Goal: Task Accomplishment & Management: Use online tool/utility

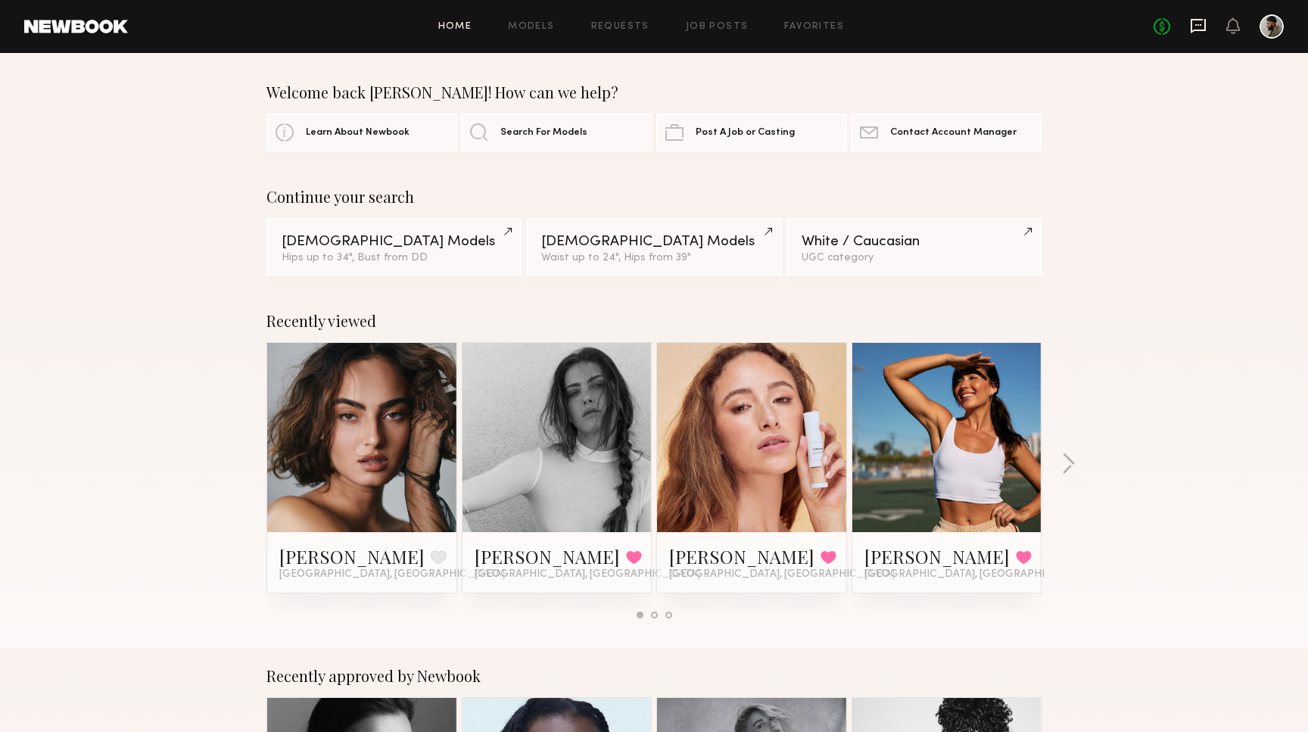
click at [1194, 27] on icon at bounding box center [1198, 25] width 17 height 17
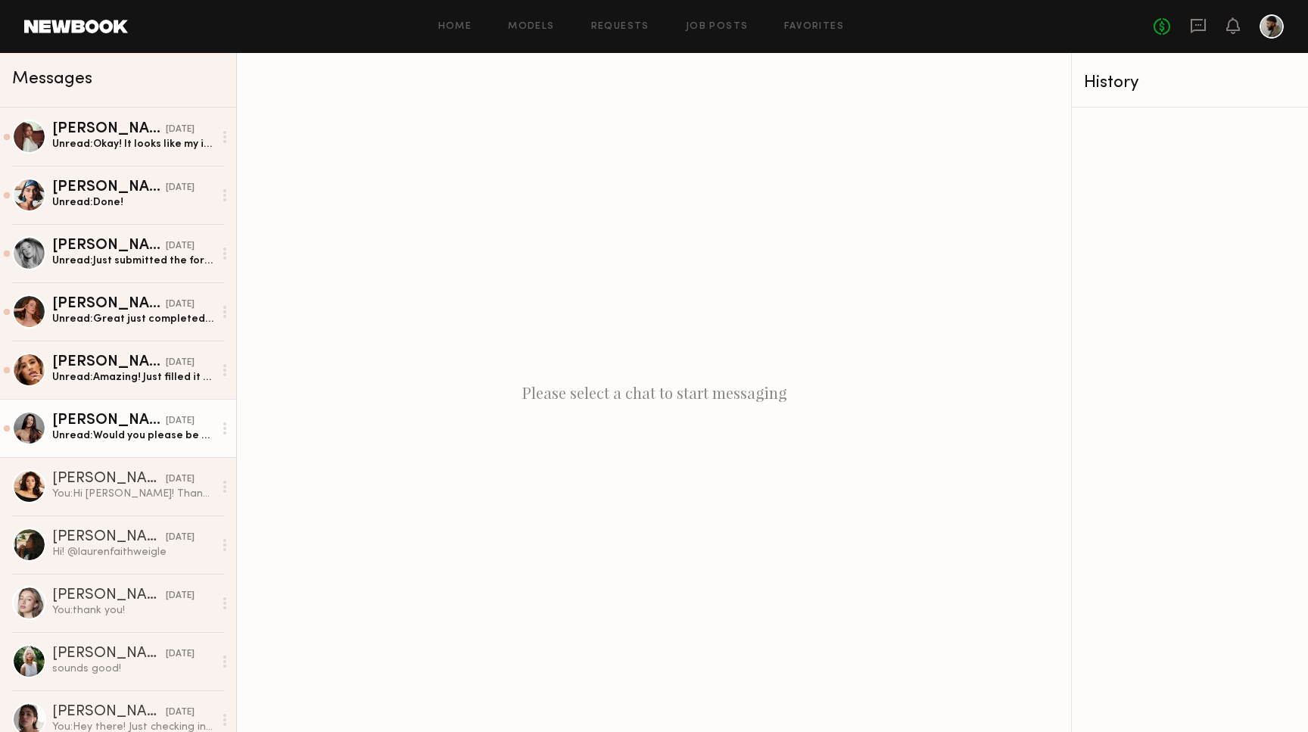
click at [216, 446] on link "Elke K. yesterday Unread: Would you please be able to send me the videos that p…" at bounding box center [118, 428] width 236 height 58
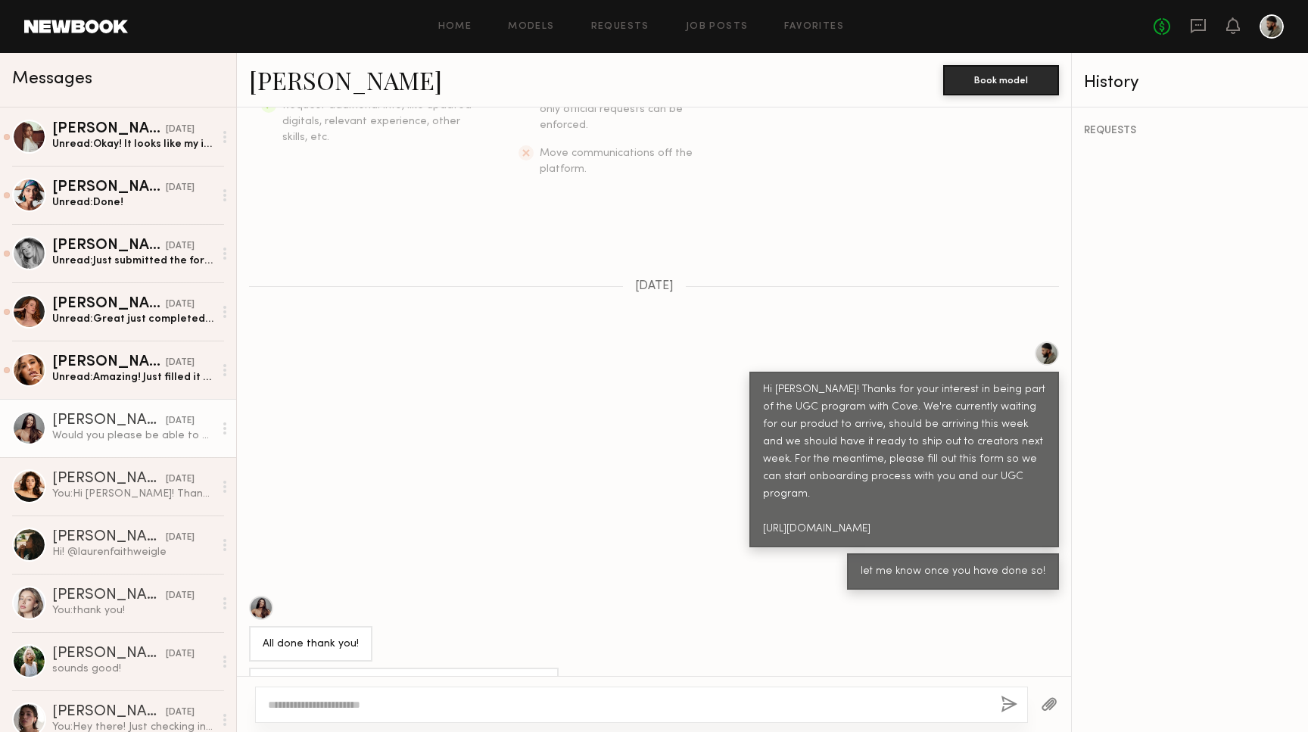
scroll to position [354, 0]
click at [719, 33] on div "Home Models Requests Job Posts Favorites Sign Out No fees up to $5,000" at bounding box center [706, 26] width 1156 height 24
click at [719, 29] on link "Job Posts" at bounding box center [717, 27] width 63 height 10
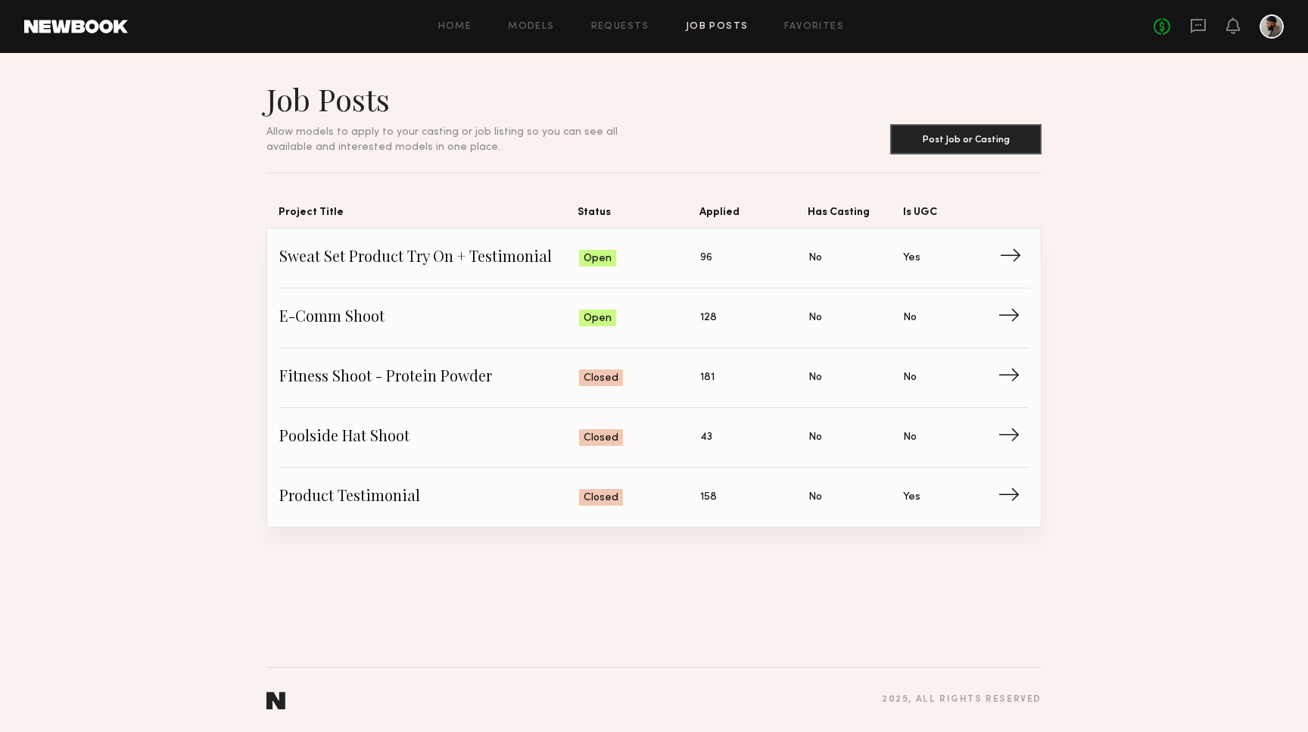
click at [662, 264] on span "Status: Open" at bounding box center [640, 258] width 122 height 23
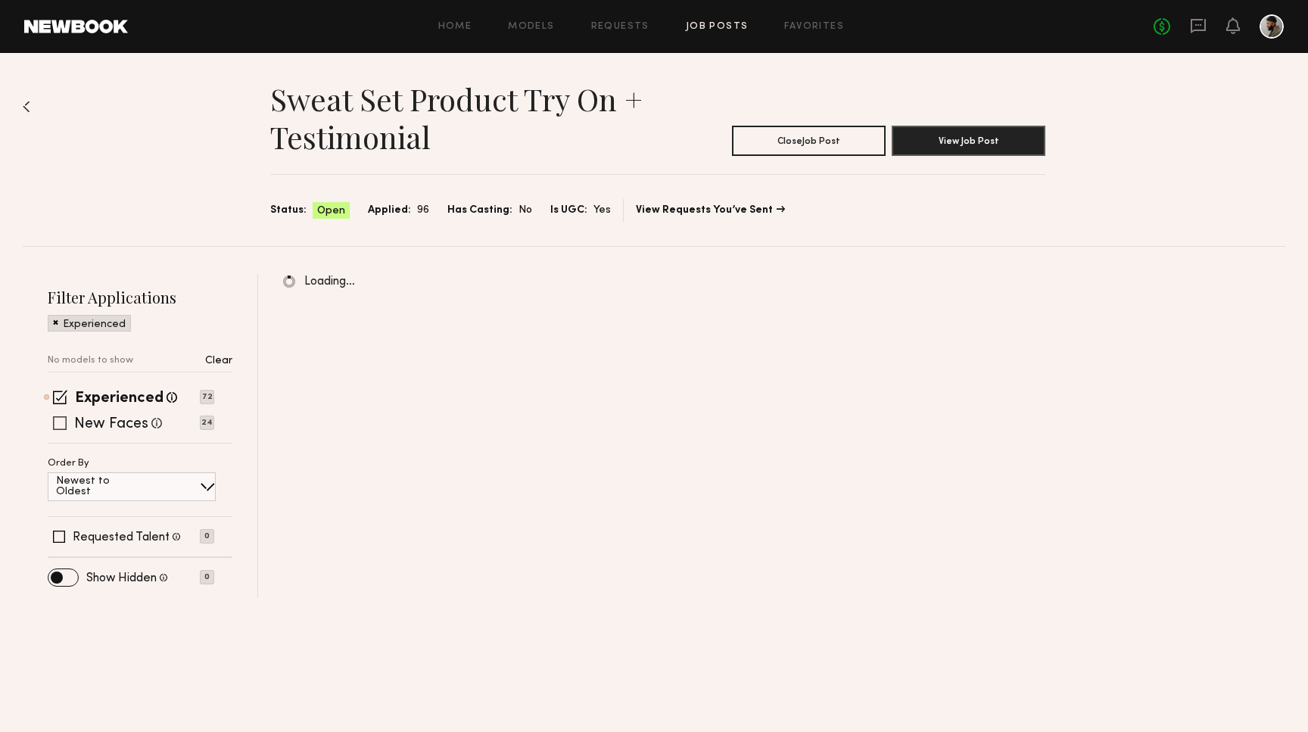
click at [60, 424] on span at bounding box center [60, 423] width 14 height 14
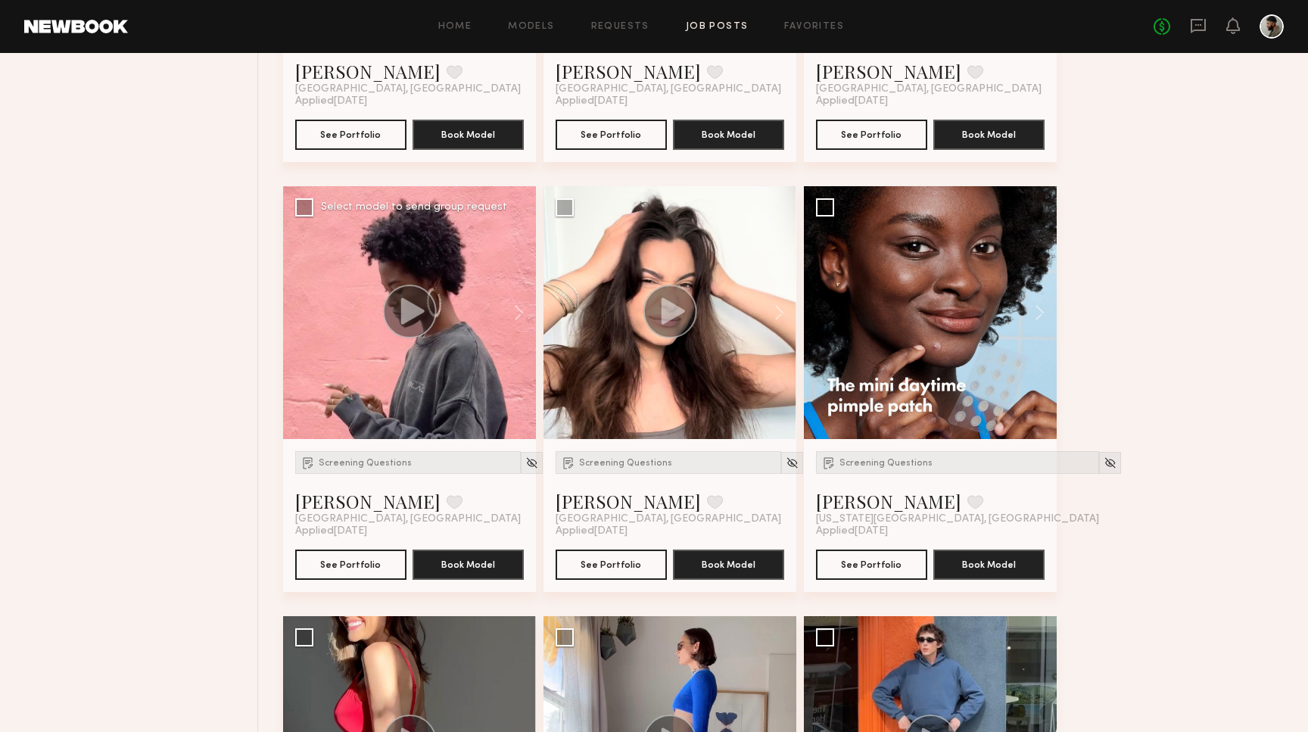
scroll to position [1806, 0]
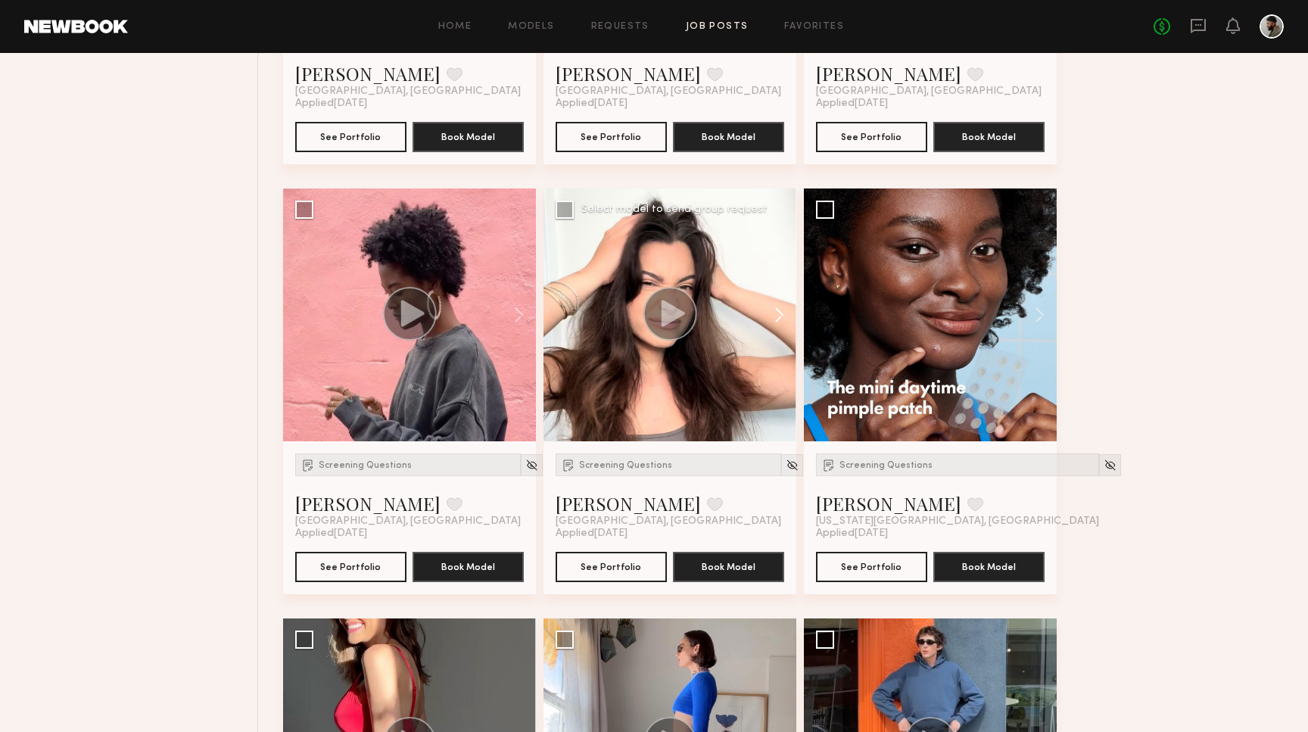
click at [778, 312] on button at bounding box center [772, 315] width 48 height 253
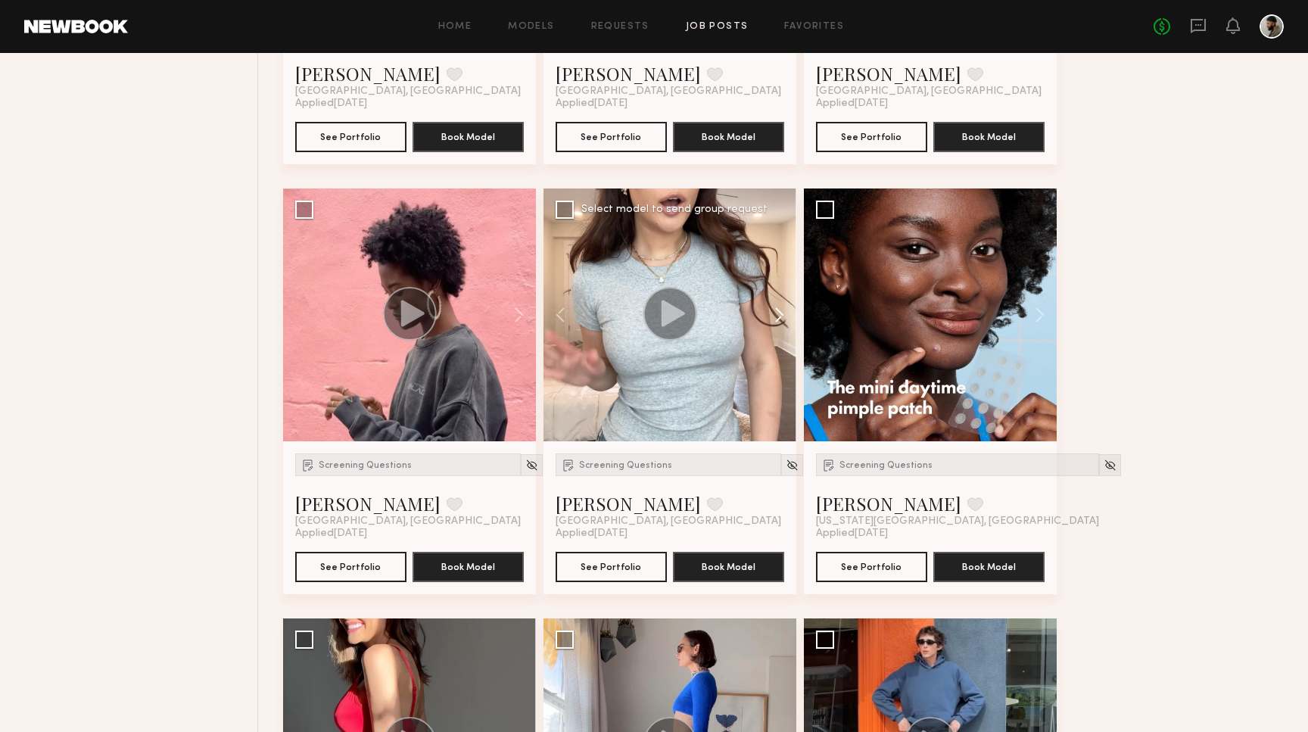
click at [778, 312] on button at bounding box center [772, 315] width 48 height 253
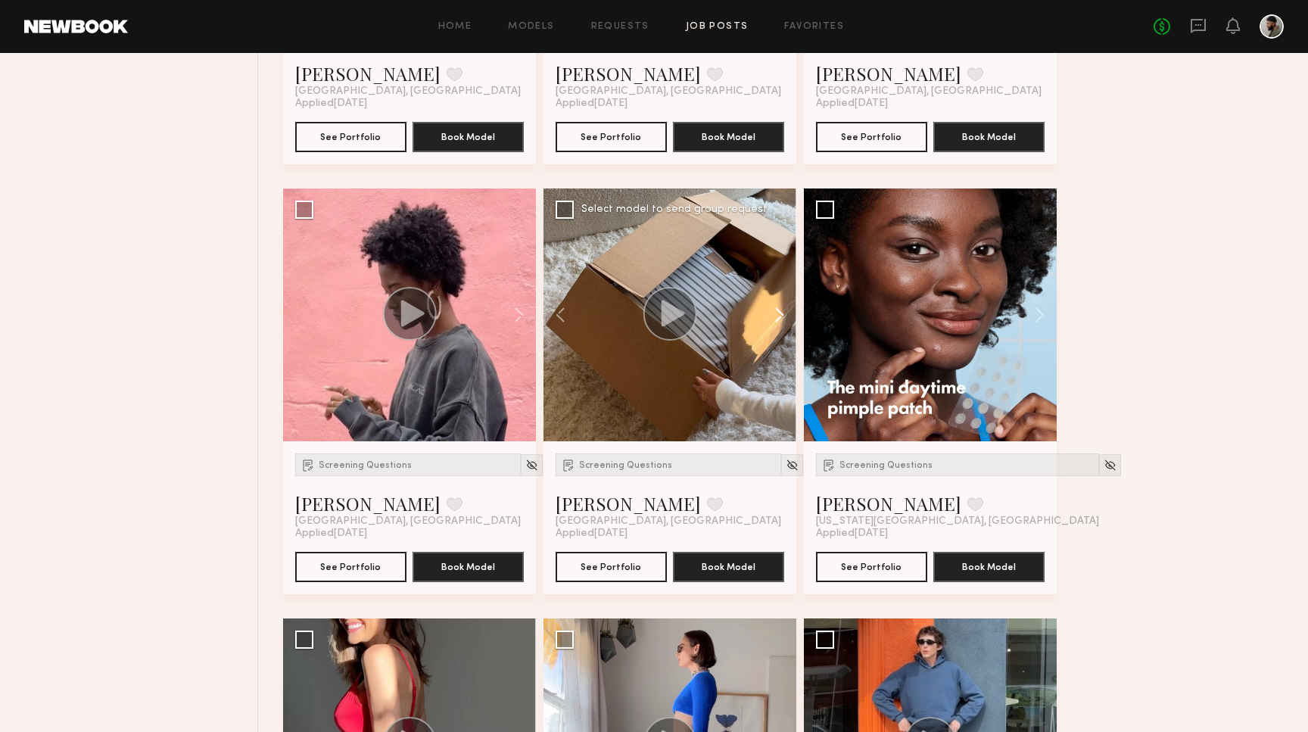
click at [778, 312] on button at bounding box center [772, 315] width 48 height 253
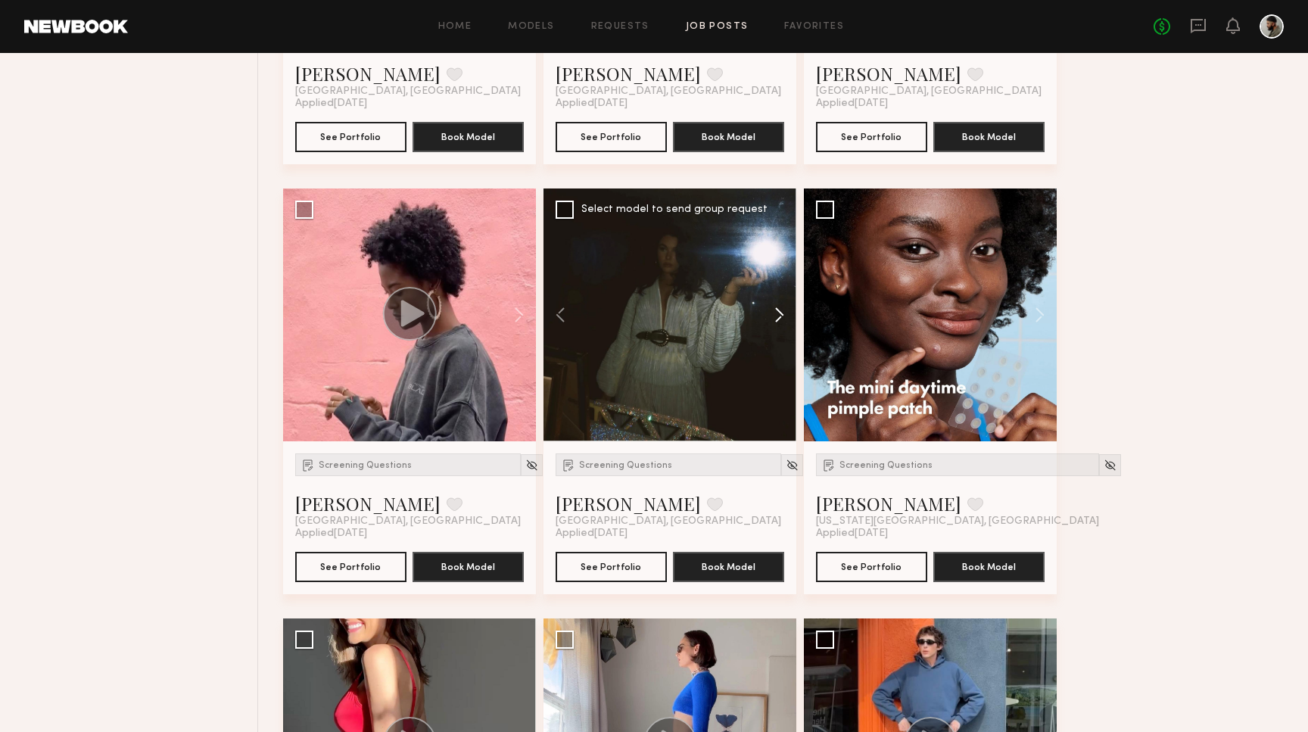
click at [778, 312] on button at bounding box center [772, 315] width 48 height 253
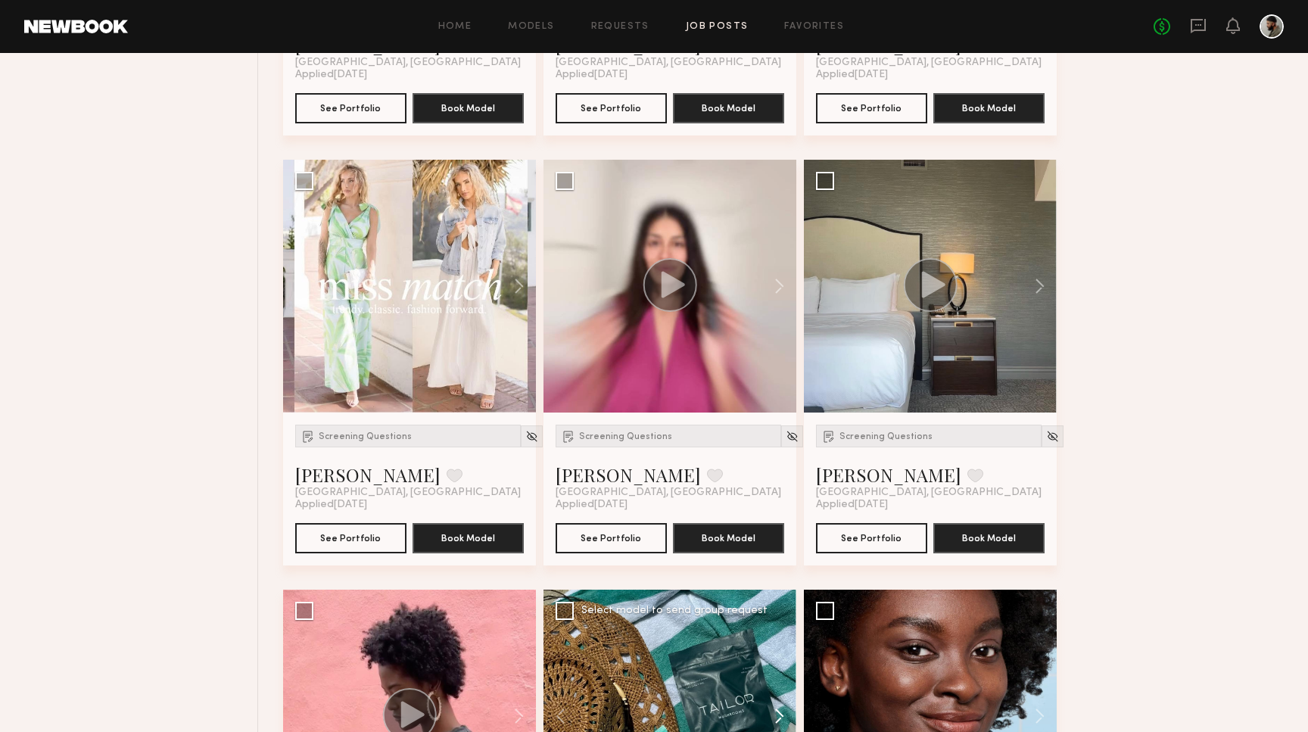
scroll to position [1386, 0]
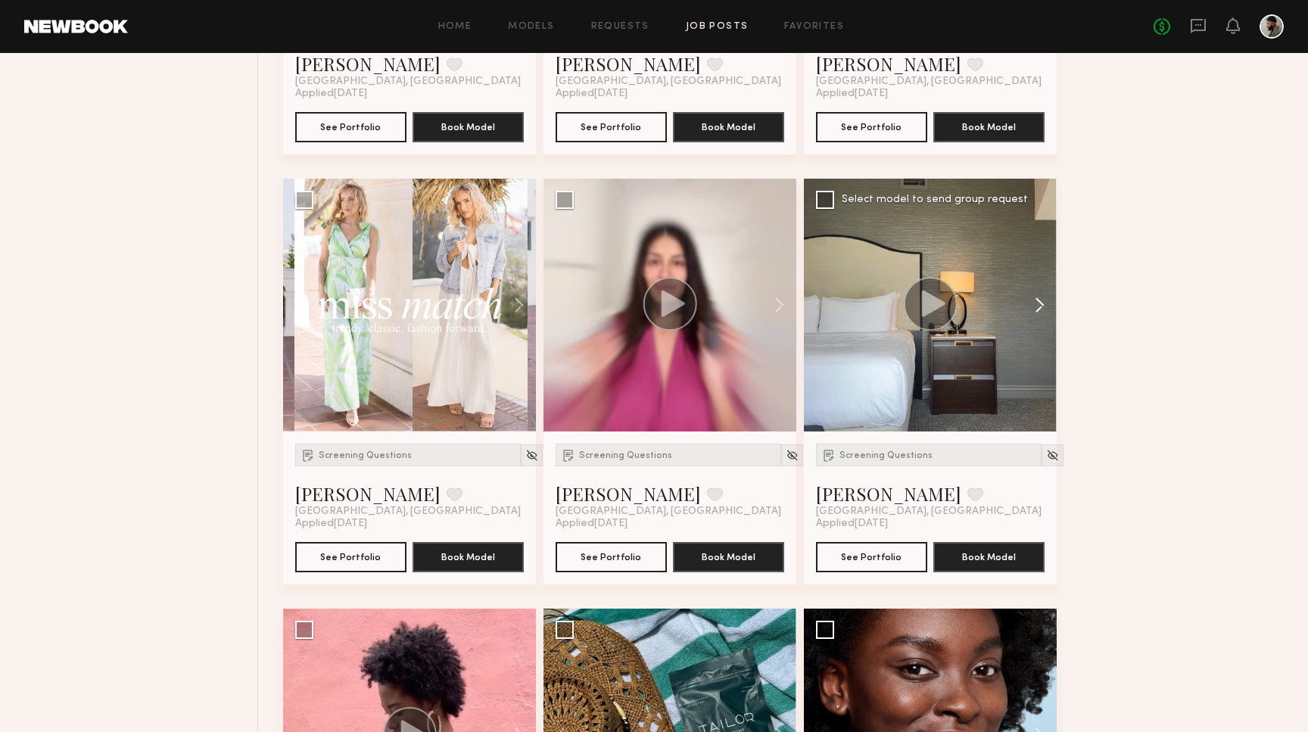
click at [1039, 307] on button at bounding box center [1033, 305] width 48 height 253
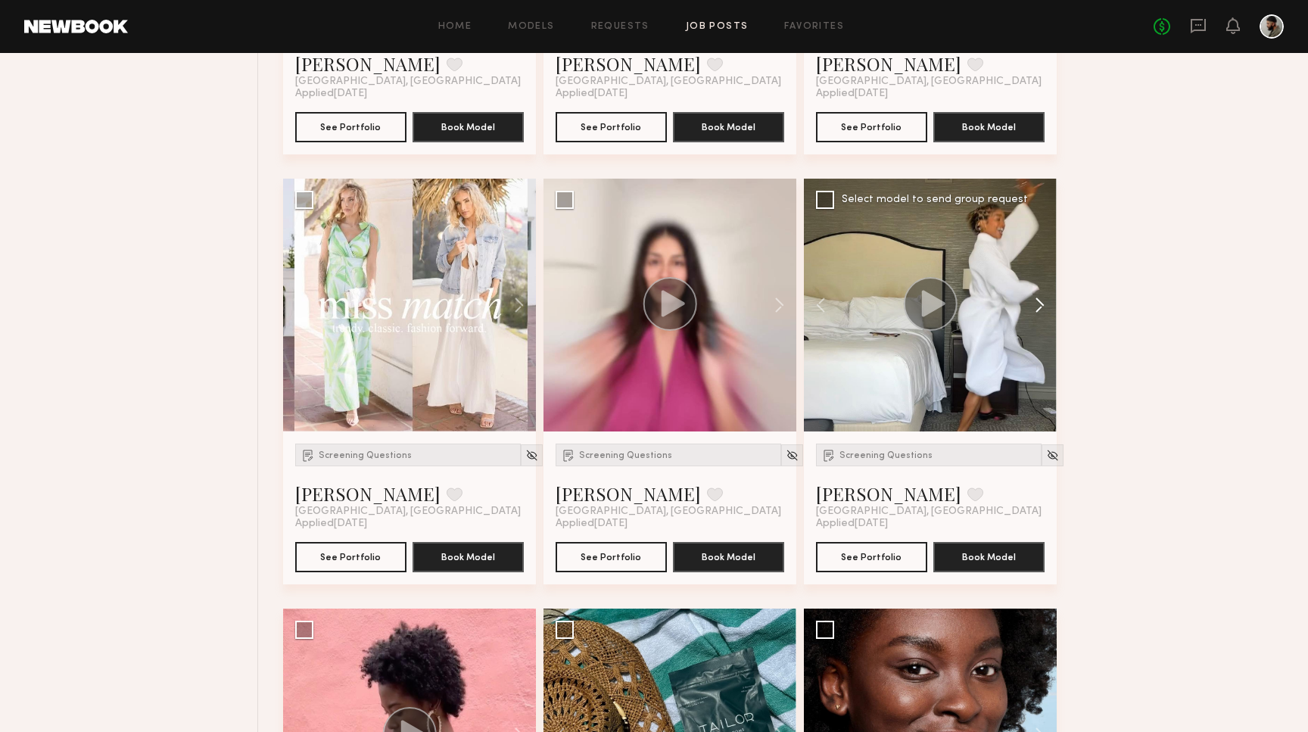
click at [1039, 308] on button at bounding box center [1033, 305] width 48 height 253
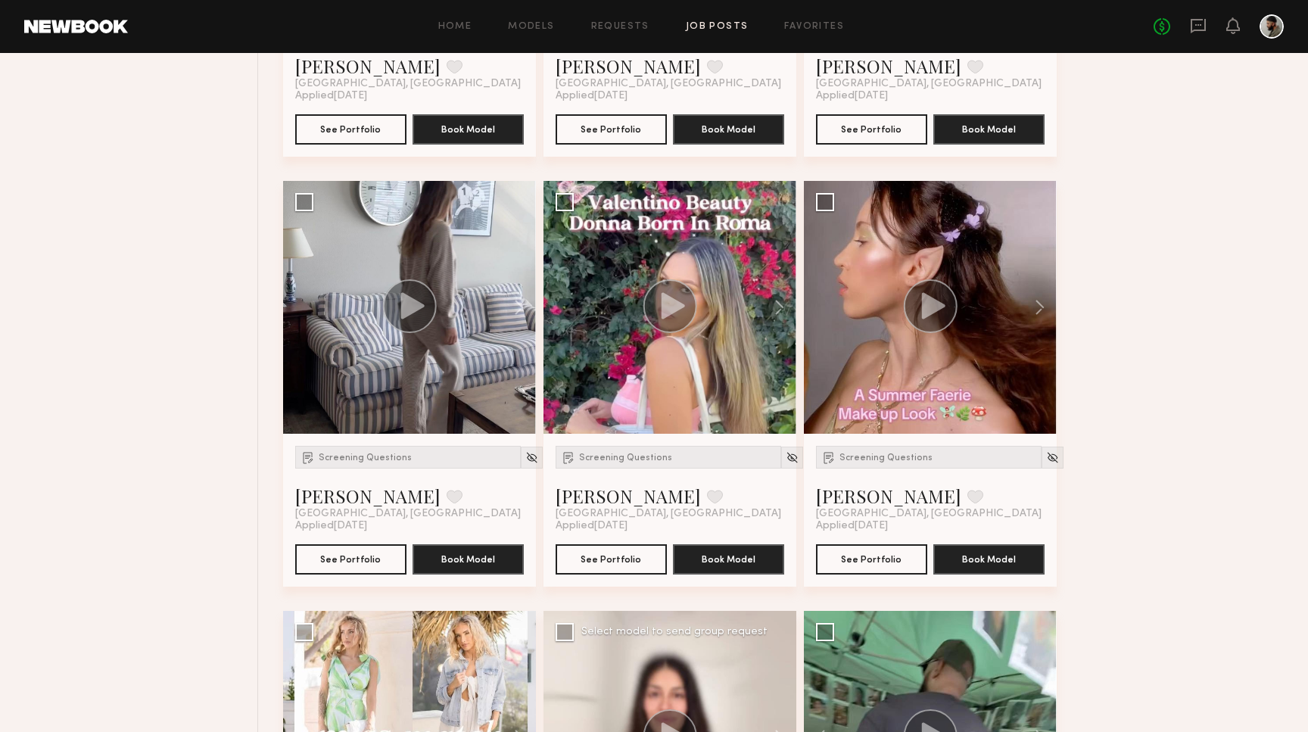
scroll to position [944, 0]
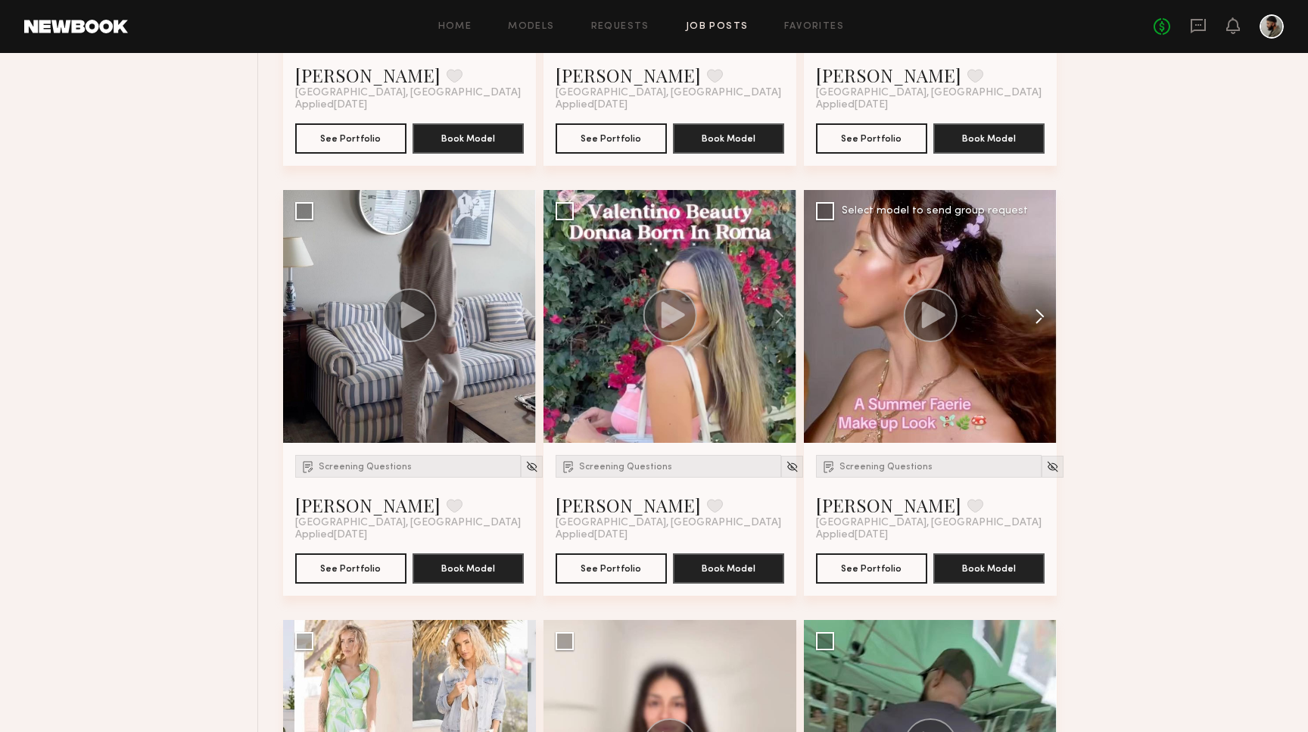
click at [1042, 323] on button at bounding box center [1033, 316] width 48 height 253
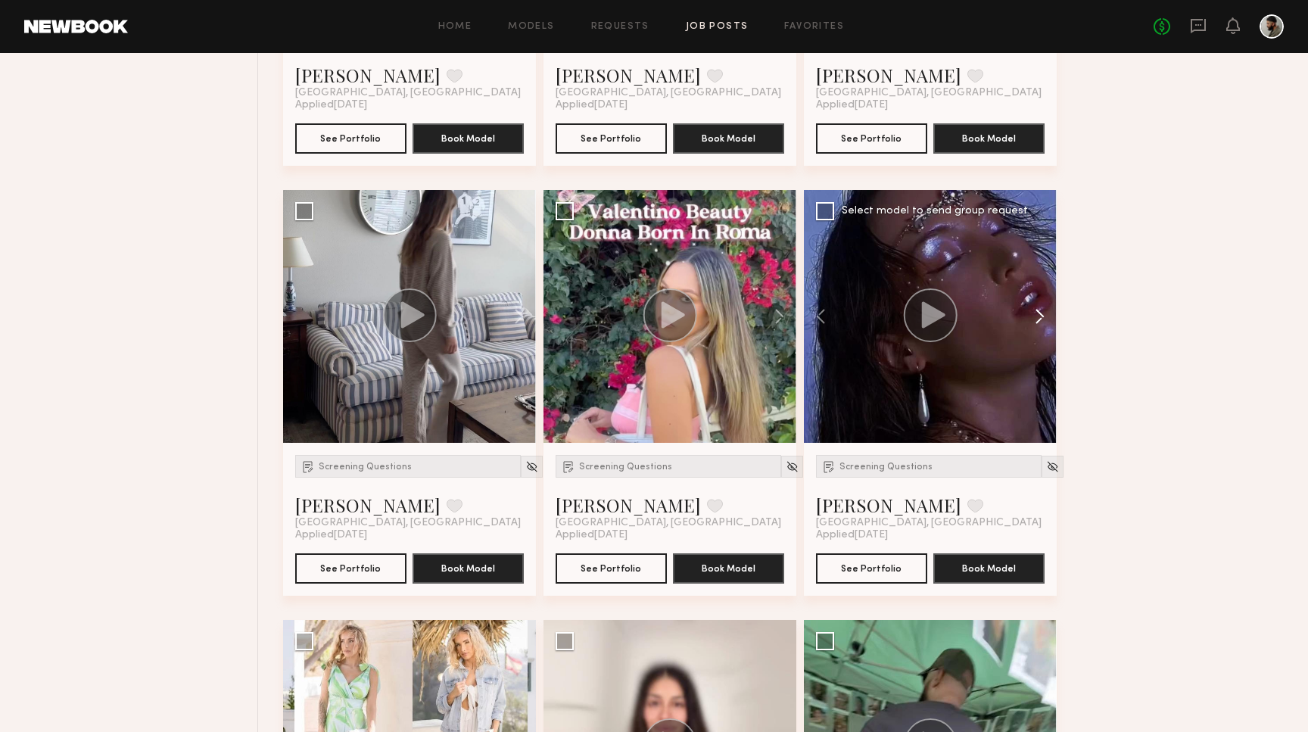
click at [1042, 323] on button at bounding box center [1033, 316] width 48 height 253
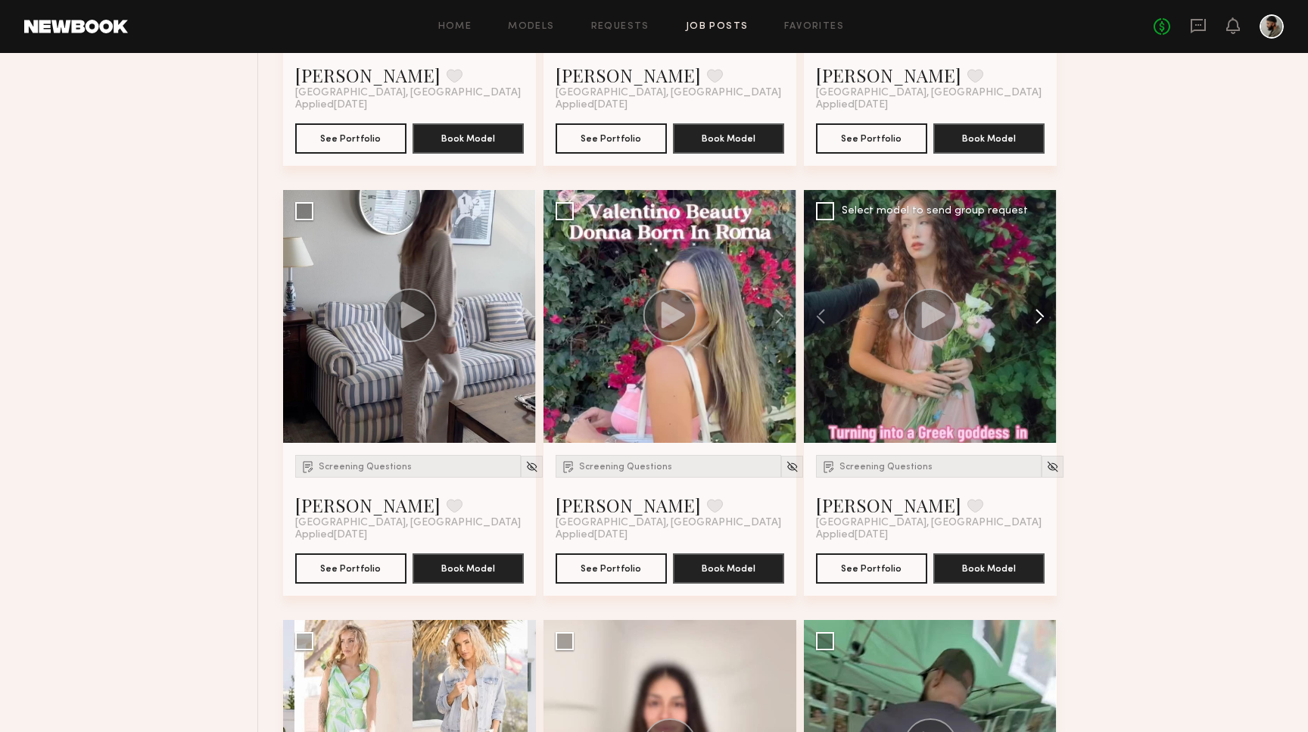
click at [1042, 323] on button at bounding box center [1033, 316] width 48 height 253
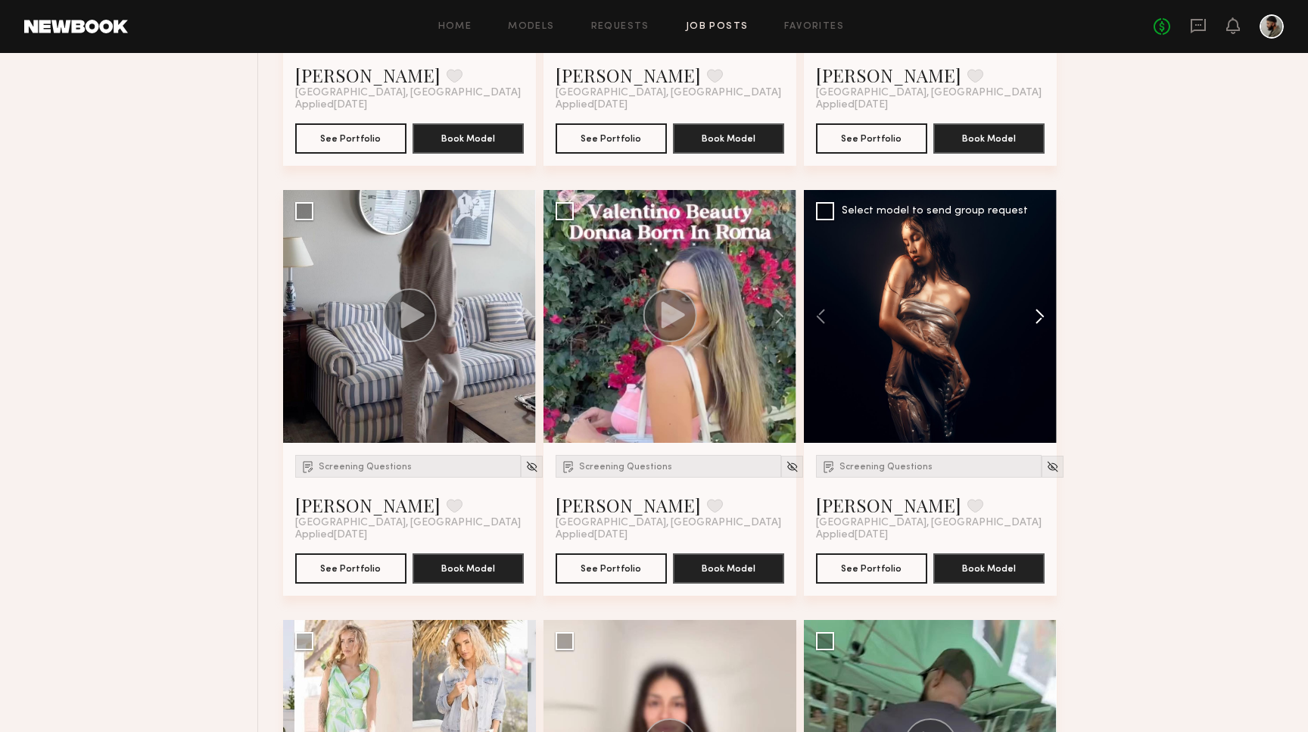
click at [1042, 323] on button at bounding box center [1033, 316] width 48 height 253
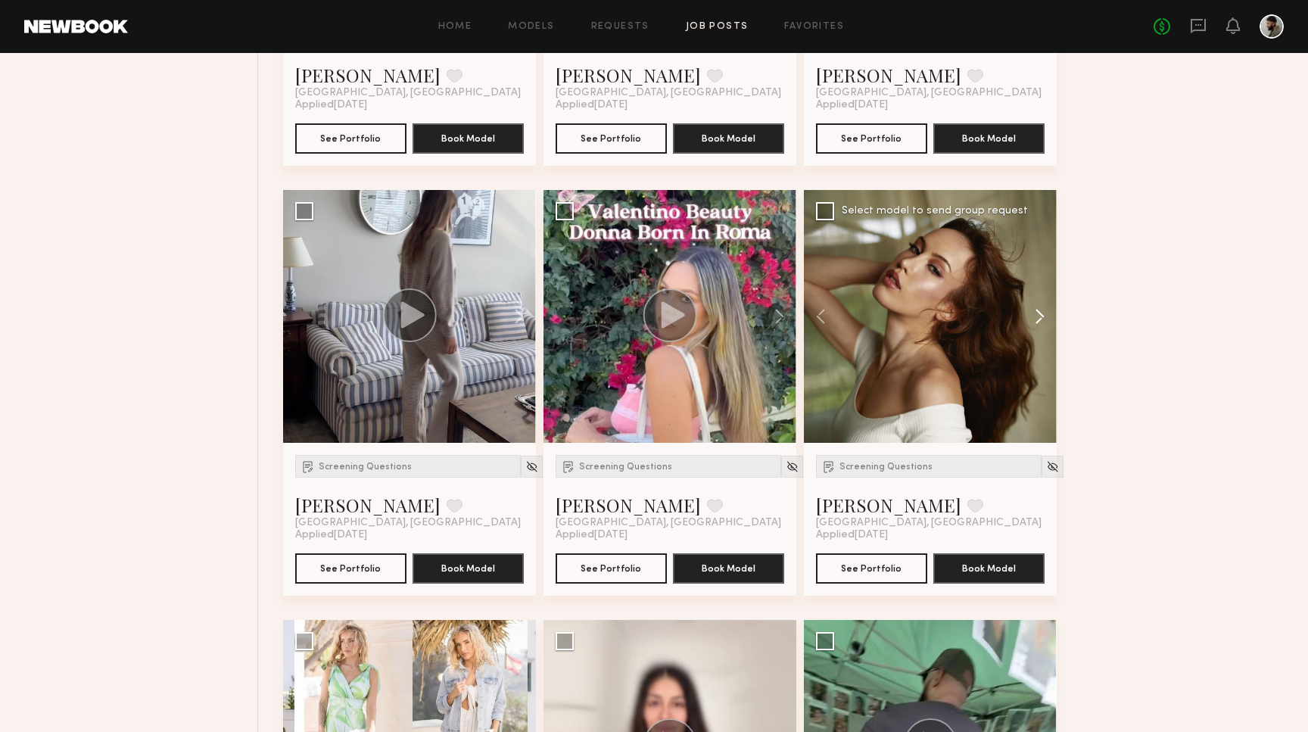
click at [1042, 323] on button at bounding box center [1033, 316] width 48 height 253
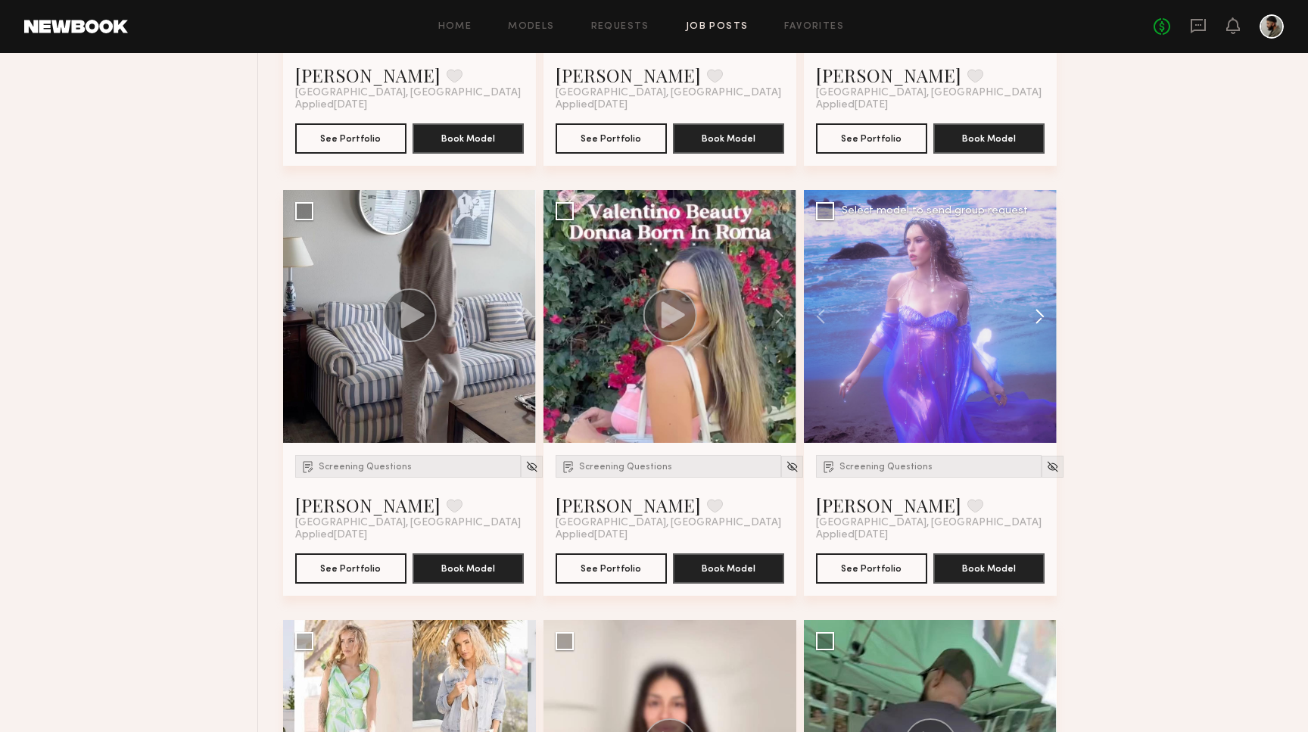
click at [1042, 323] on button at bounding box center [1033, 316] width 48 height 253
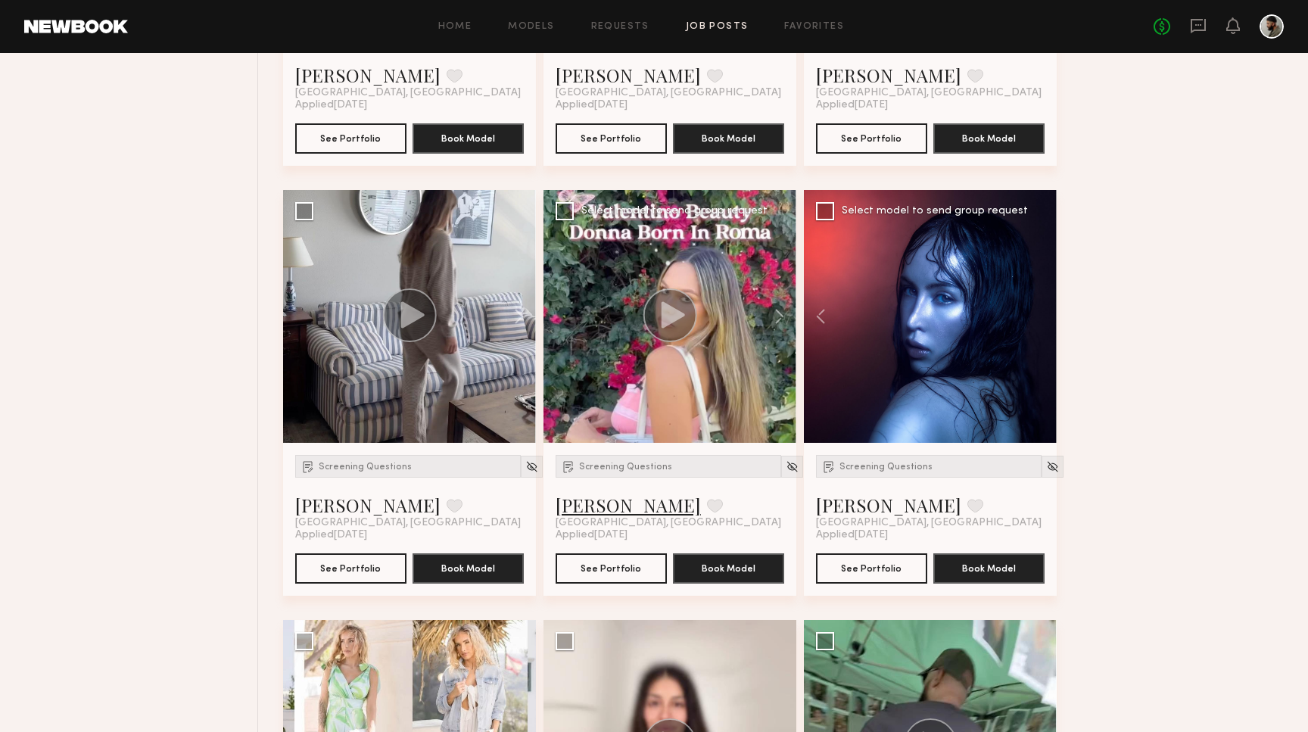
click at [622, 503] on link "Melanie B." at bounding box center [628, 505] width 145 height 24
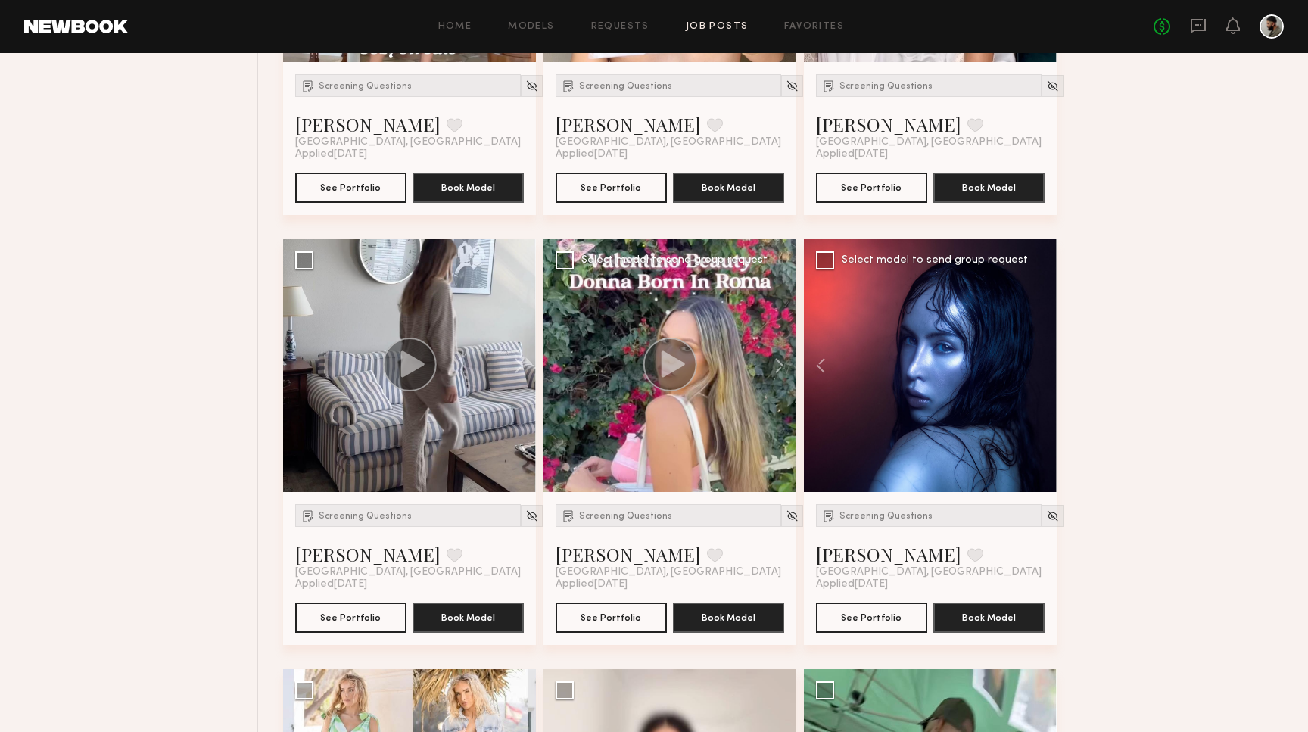
scroll to position [891, 0]
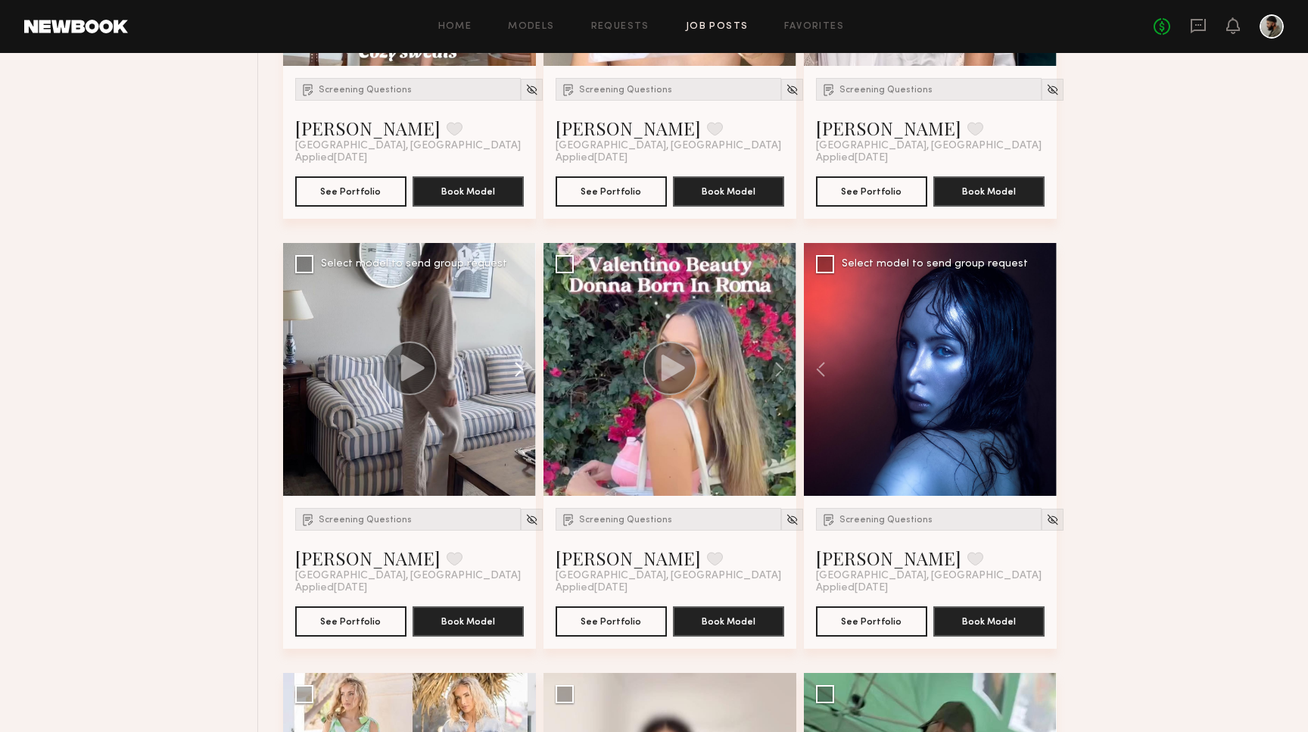
click at [513, 363] on button at bounding box center [512, 369] width 48 height 253
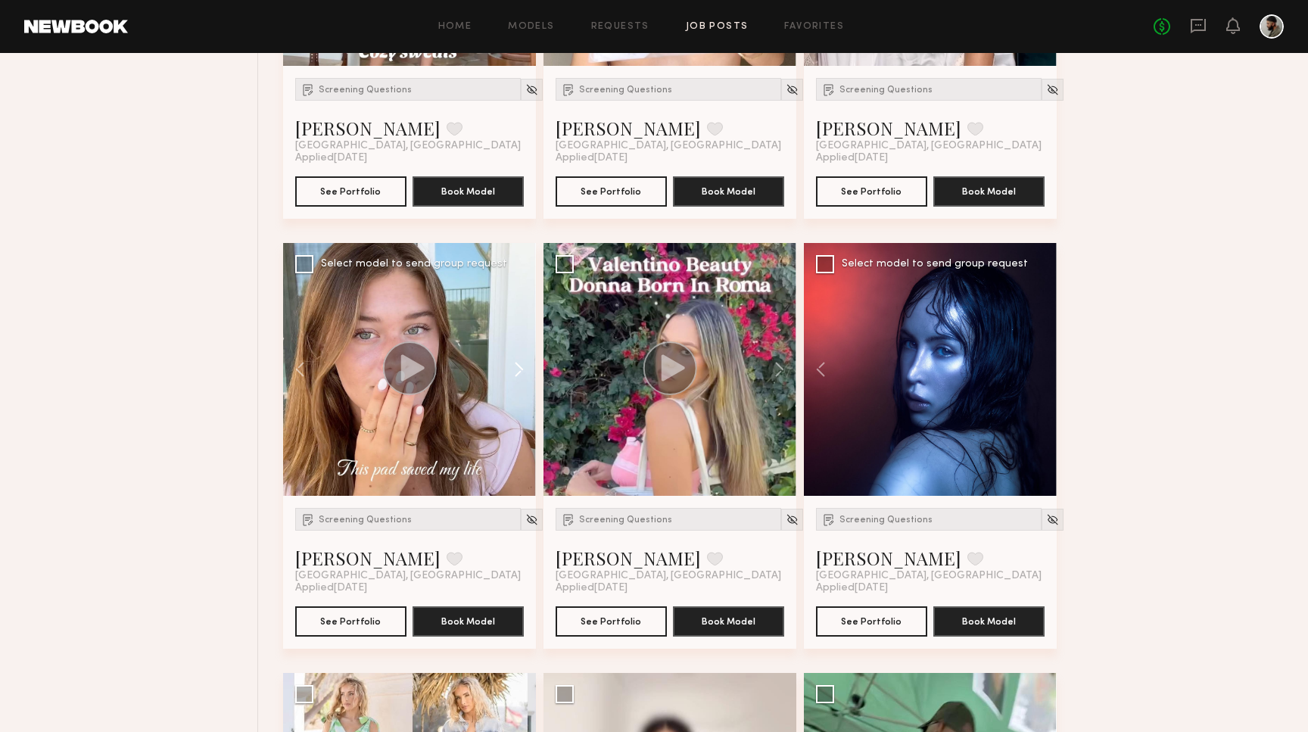
click at [513, 363] on button at bounding box center [512, 369] width 48 height 253
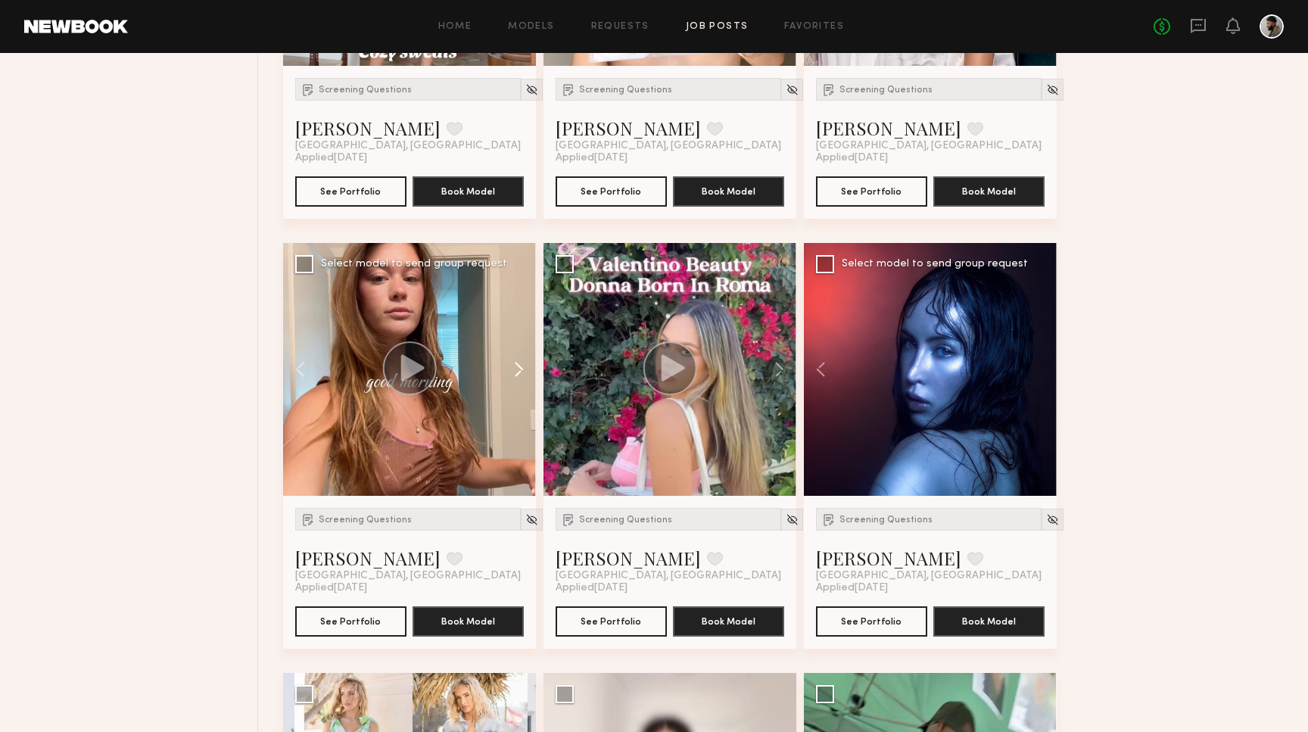
click at [513, 363] on button at bounding box center [512, 369] width 48 height 253
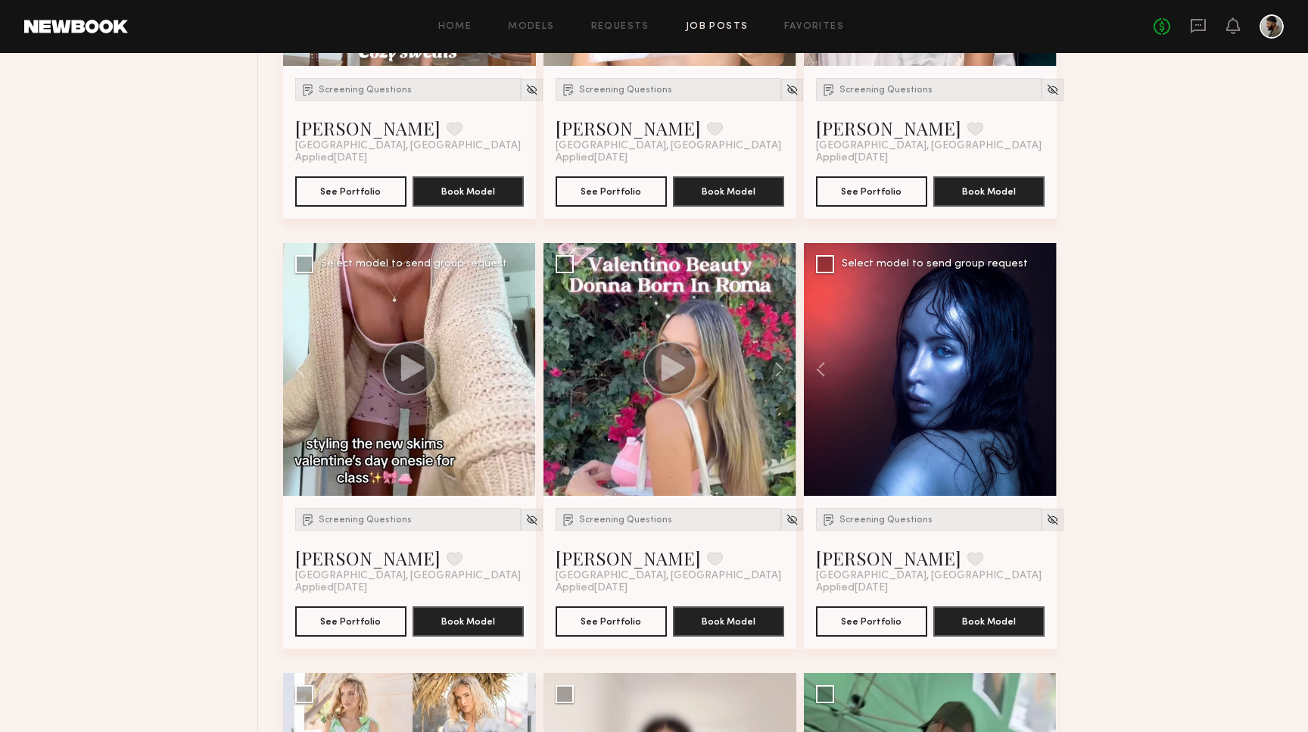
click at [388, 504] on div "Screening Questions Nicole B. Favorite Los Angeles, CA Applied 09/15/2025 See P…" at bounding box center [409, 572] width 253 height 153
click at [388, 516] on span "Screening Questions" at bounding box center [365, 520] width 93 height 9
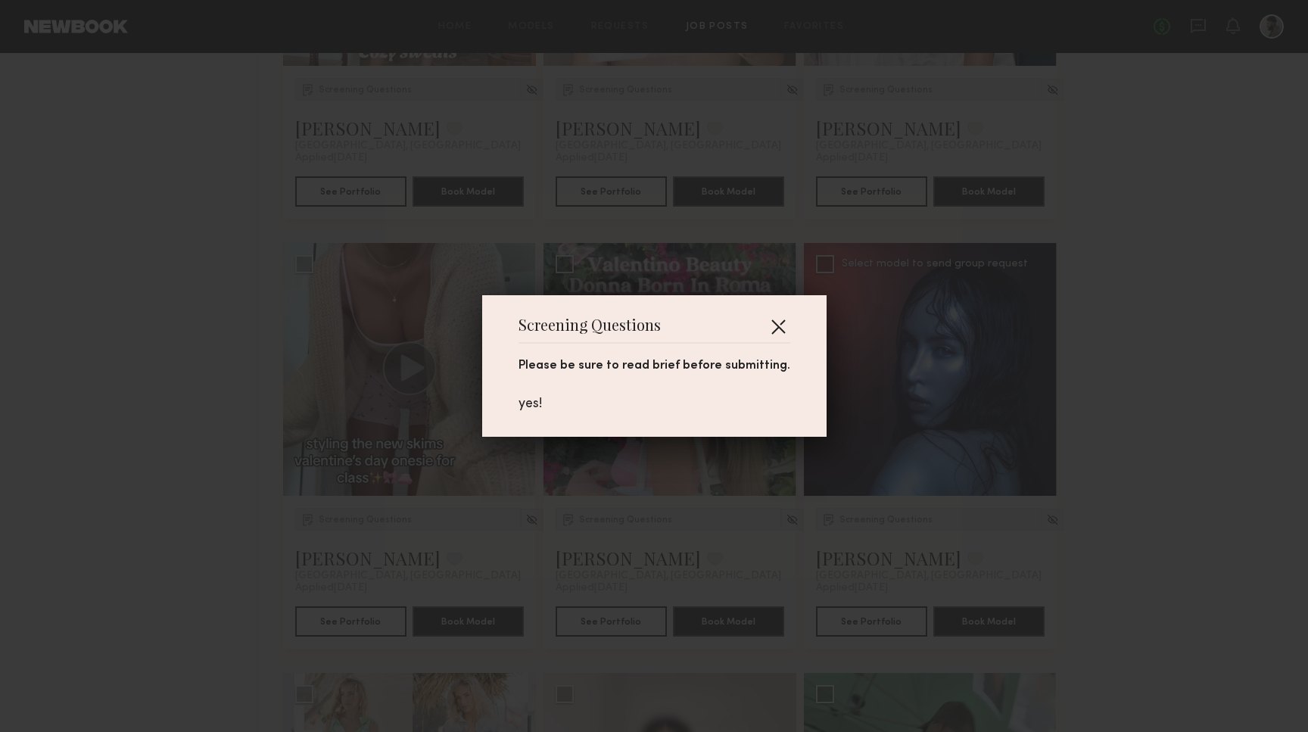
click at [784, 330] on button "button" at bounding box center [778, 326] width 24 height 24
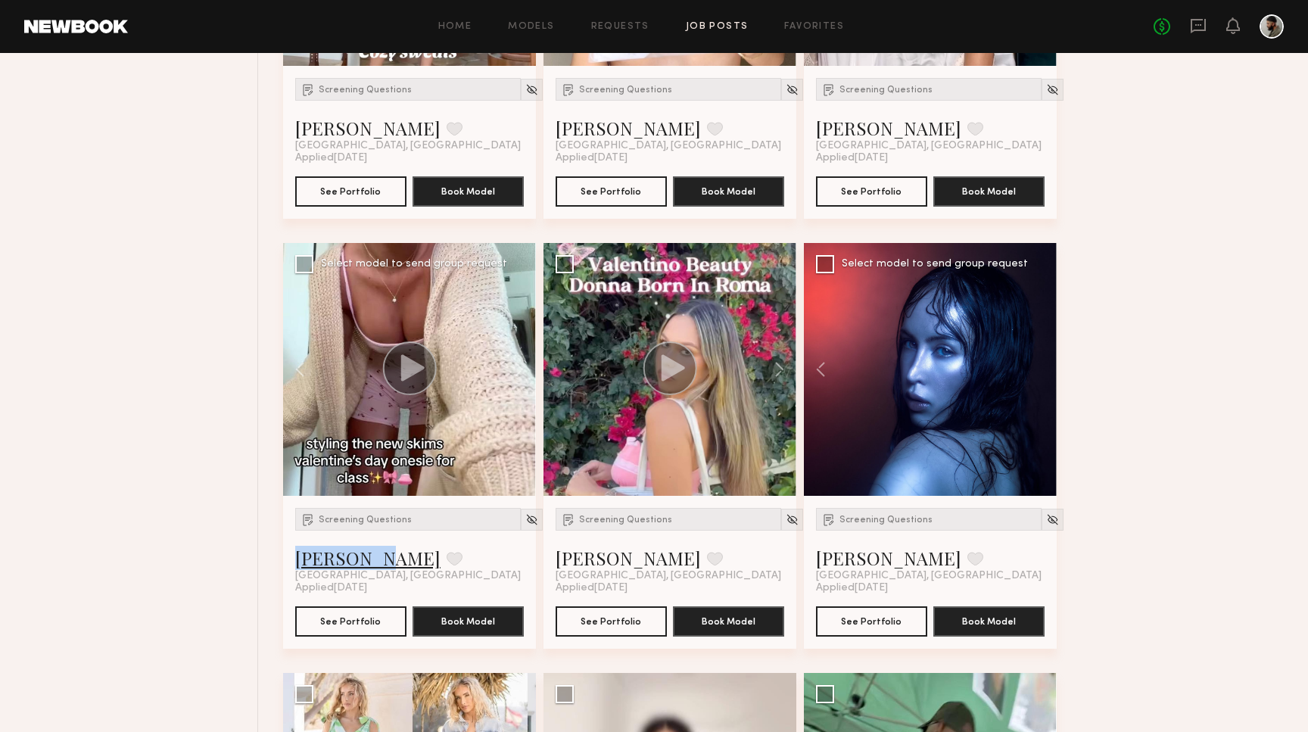
click at [316, 560] on link "Nicole B." at bounding box center [367, 558] width 145 height 24
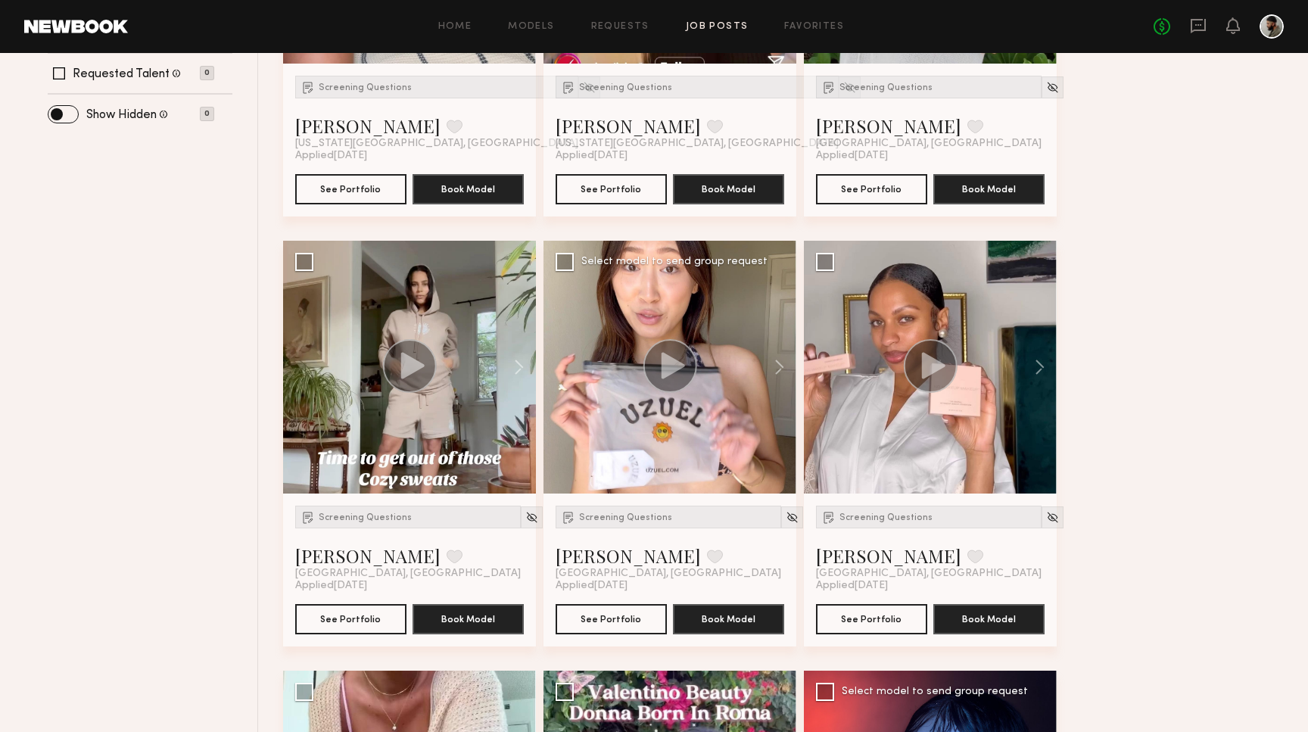
scroll to position [460, 0]
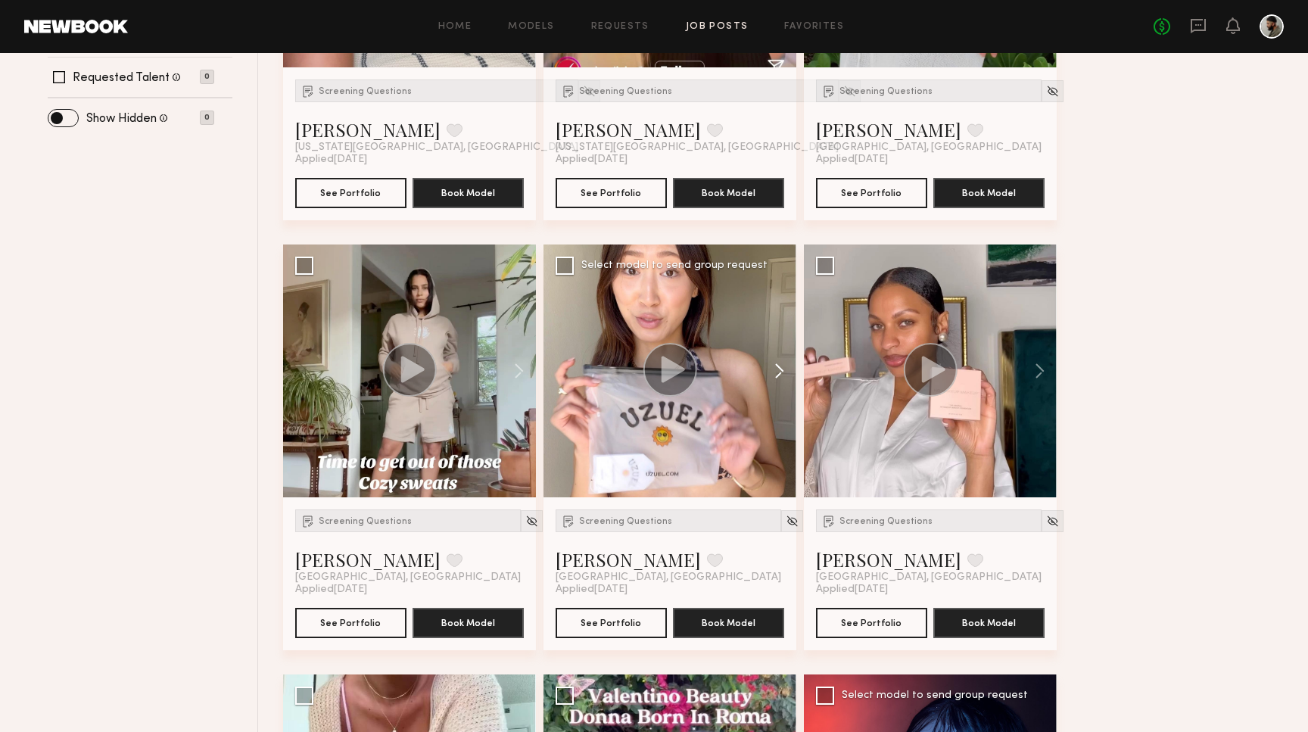
click at [781, 376] on button at bounding box center [772, 371] width 48 height 253
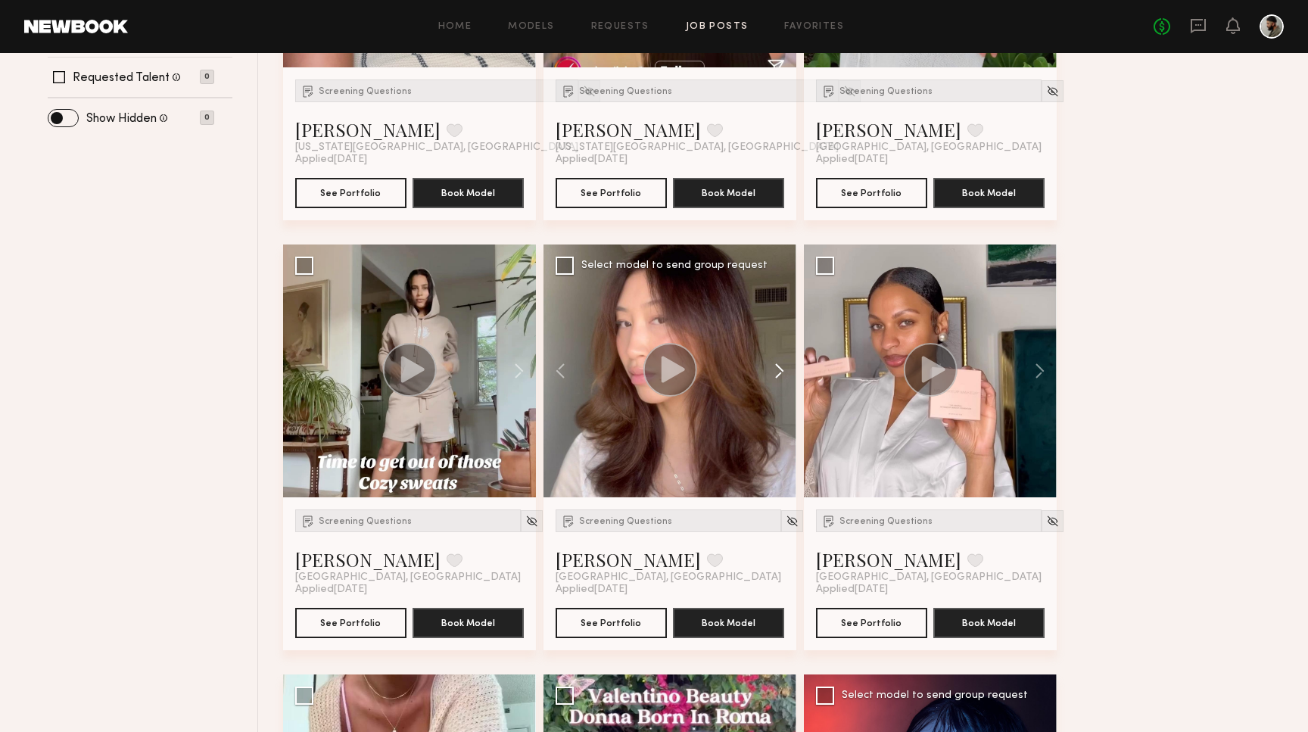
click at [781, 376] on button at bounding box center [772, 371] width 48 height 253
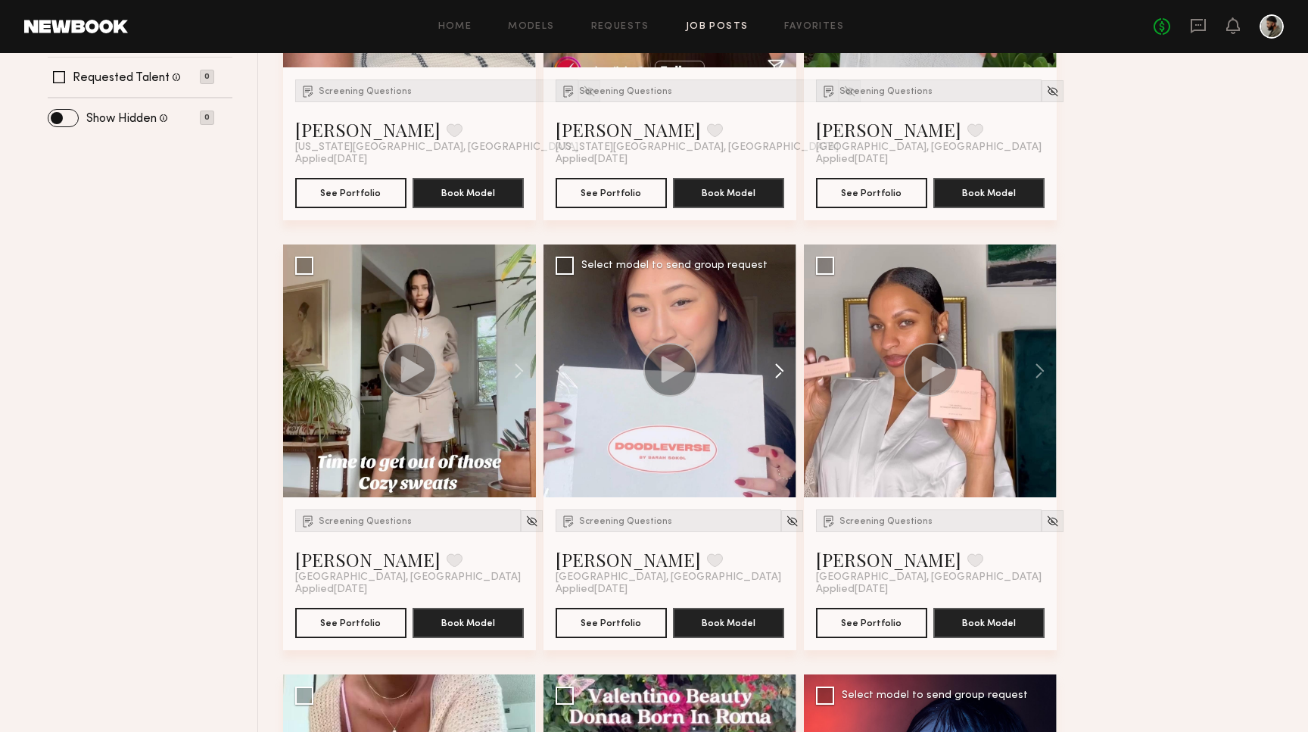
click at [781, 376] on button at bounding box center [772, 371] width 48 height 253
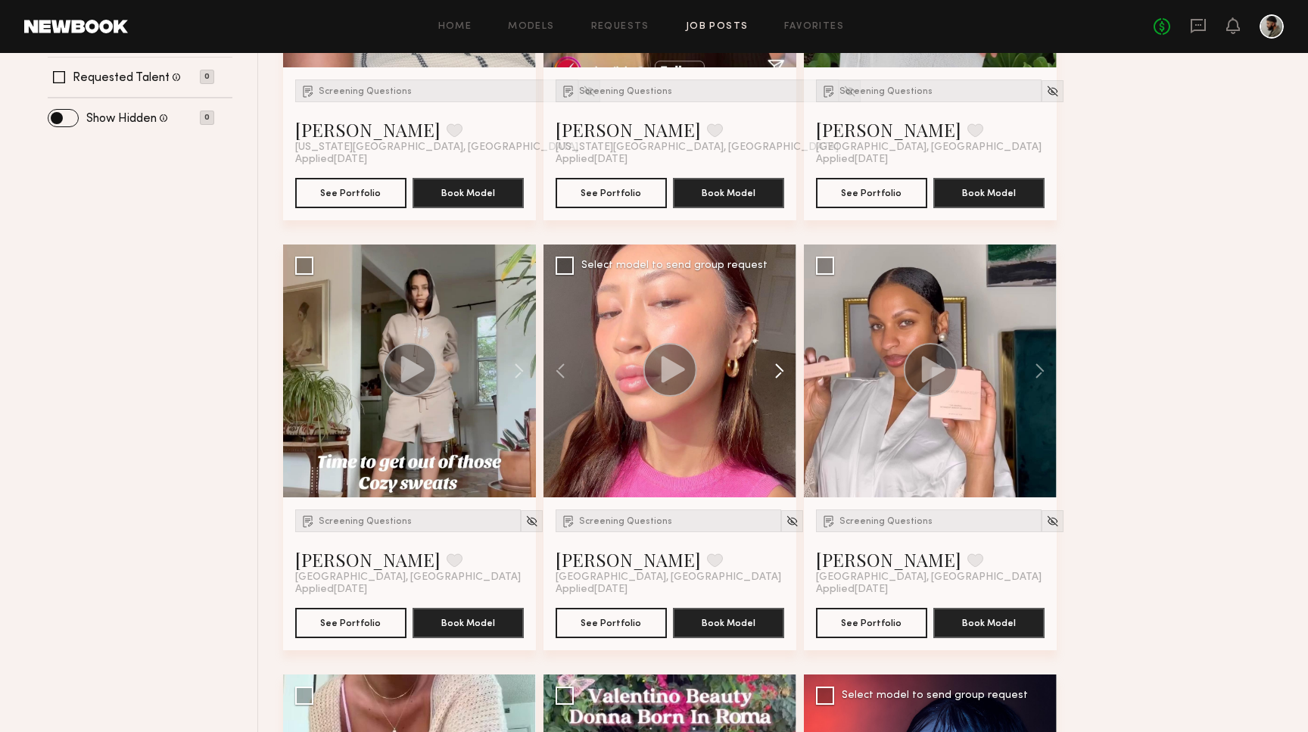
click at [781, 376] on button at bounding box center [772, 371] width 48 height 253
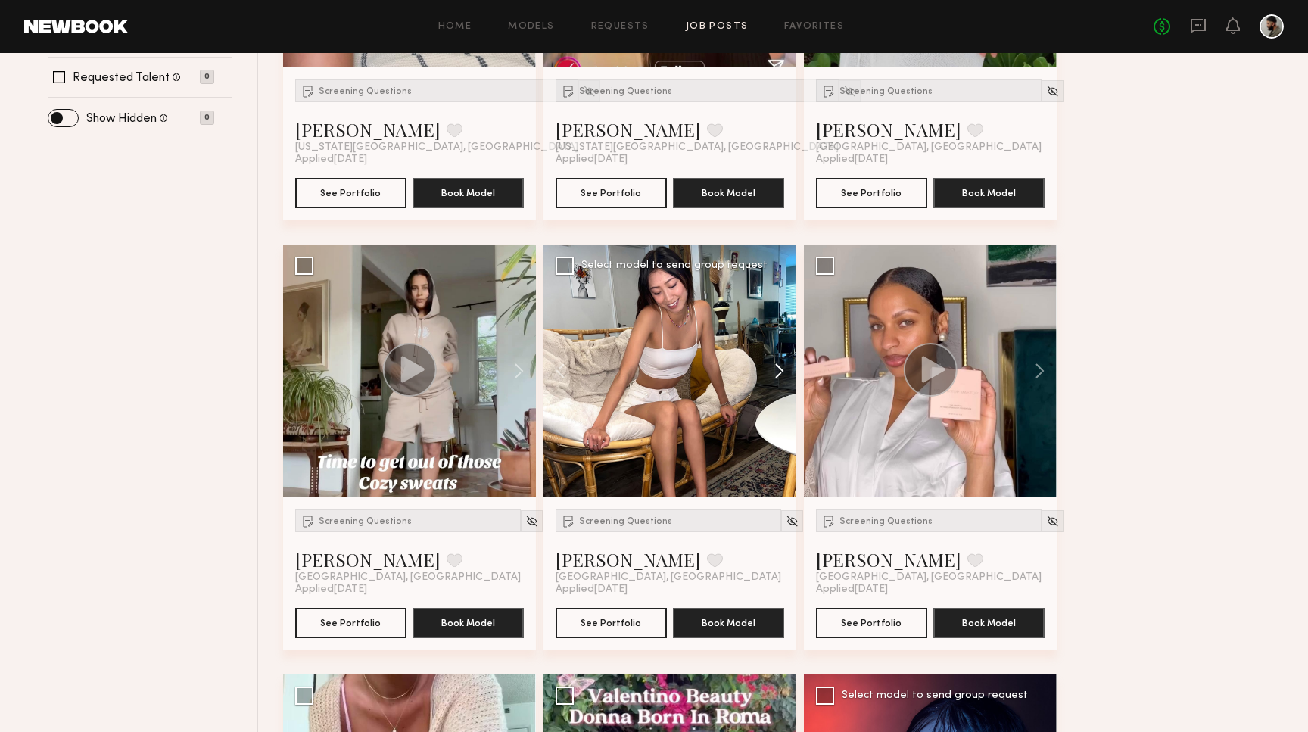
click at [781, 376] on button at bounding box center [772, 371] width 48 height 253
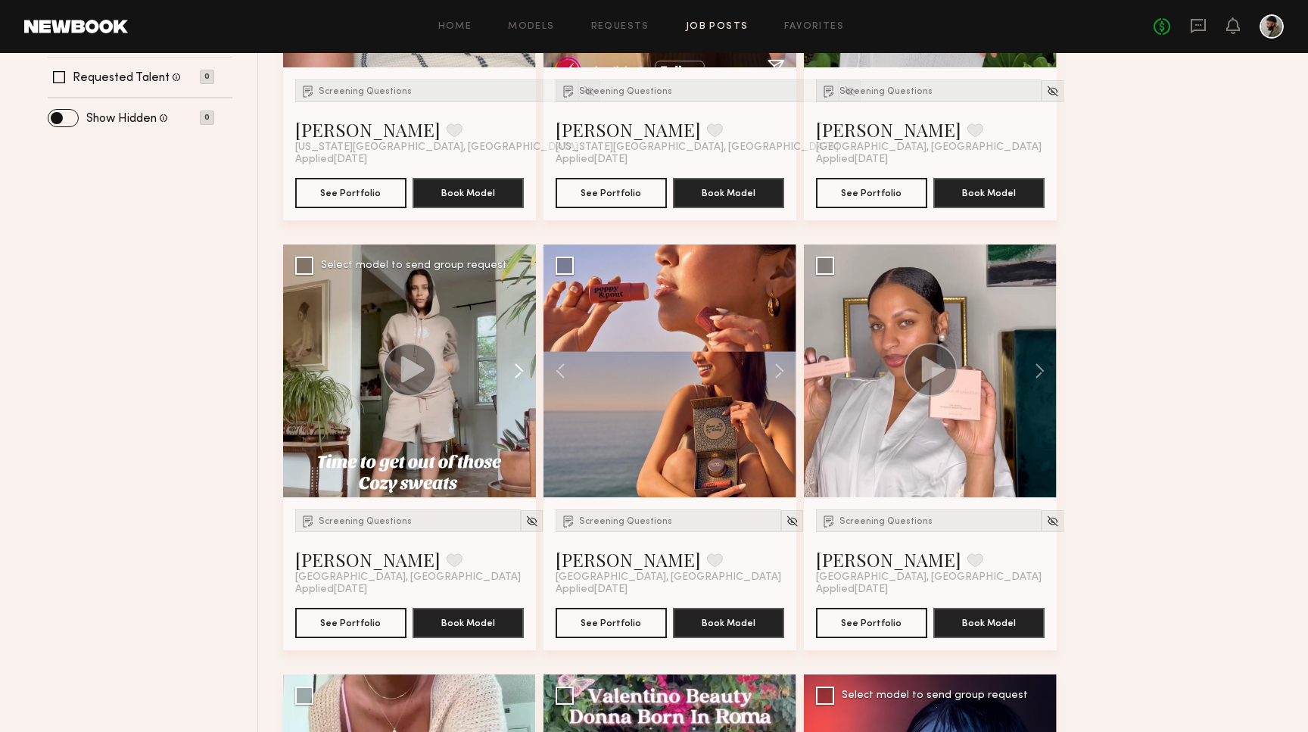
click at [504, 362] on button at bounding box center [512, 371] width 48 height 253
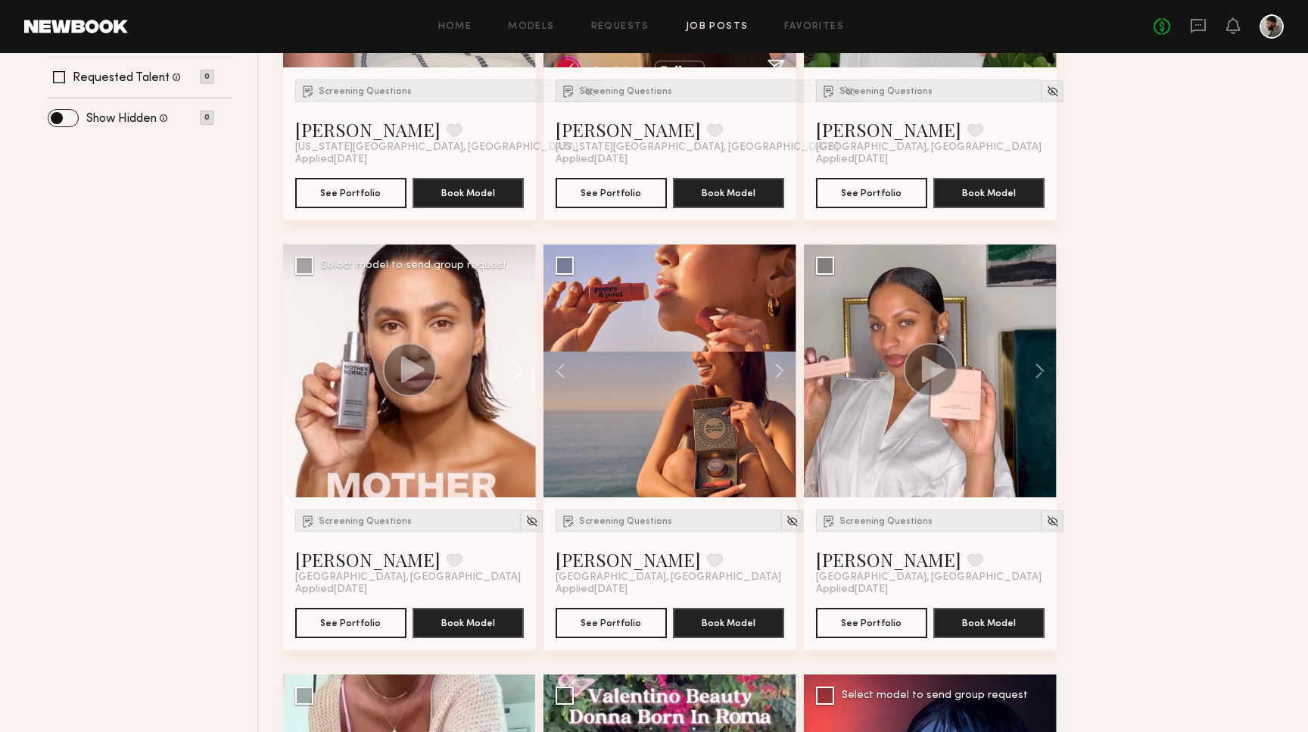
click at [504, 362] on button at bounding box center [512, 371] width 48 height 253
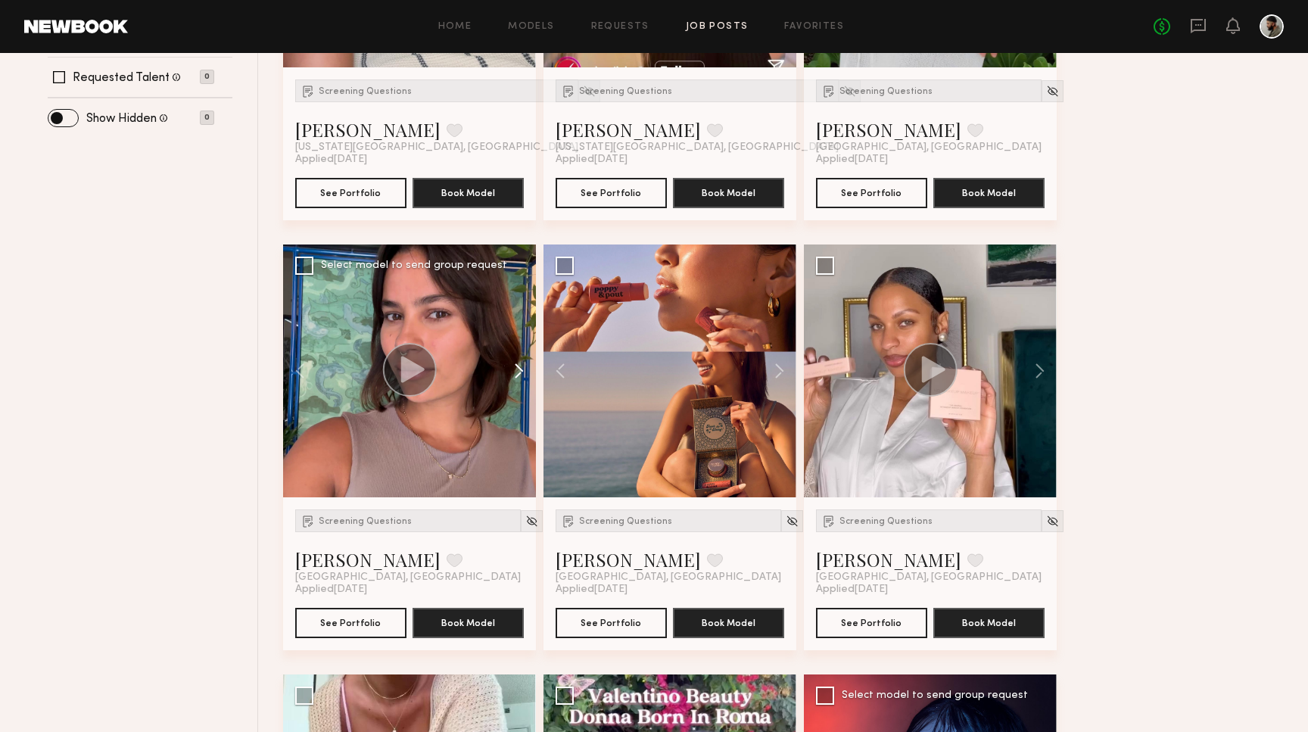
click at [504, 362] on button at bounding box center [512, 371] width 48 height 253
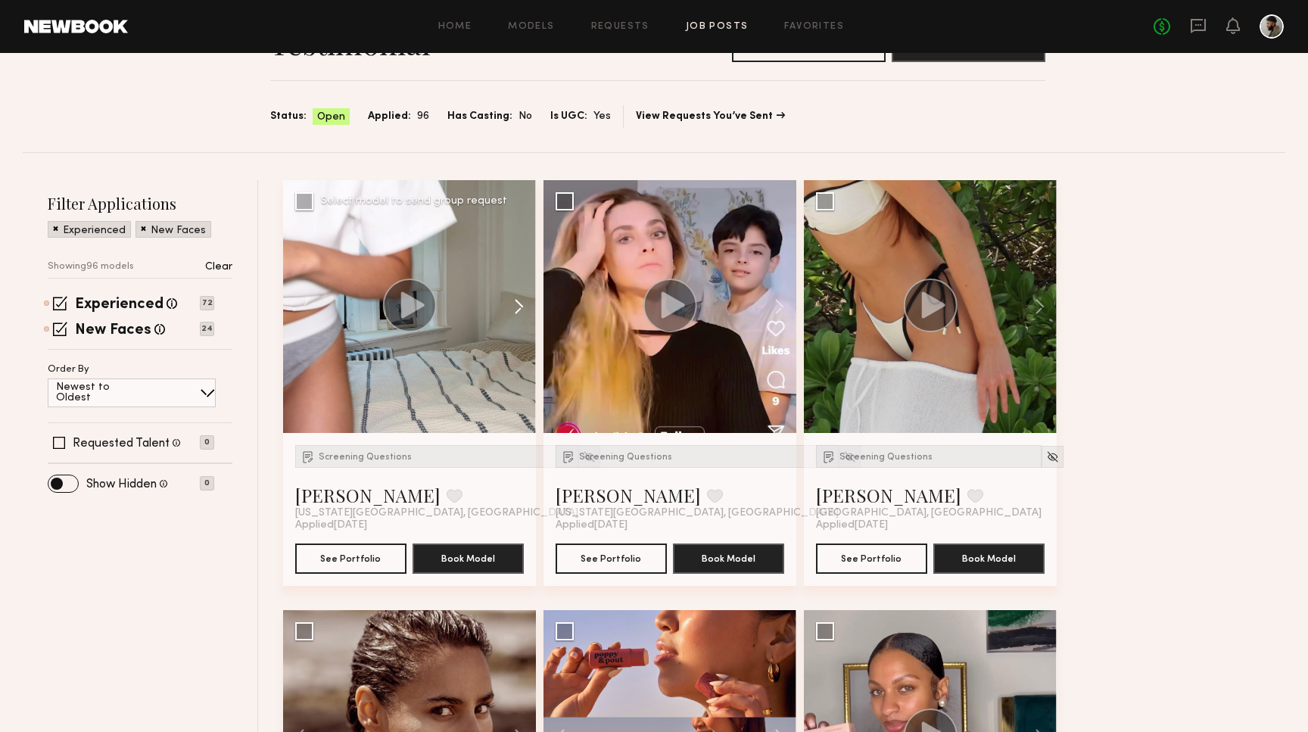
scroll to position [83, 0]
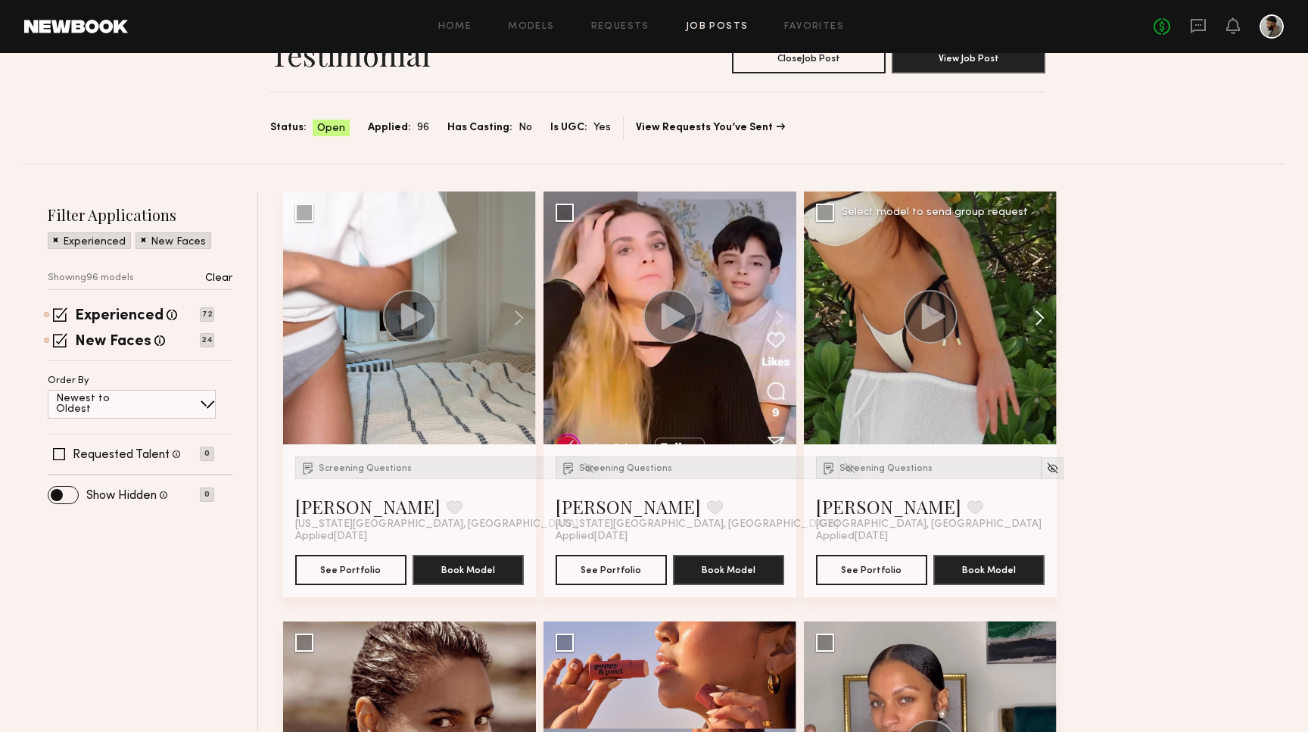
click at [1042, 316] on button at bounding box center [1033, 318] width 48 height 253
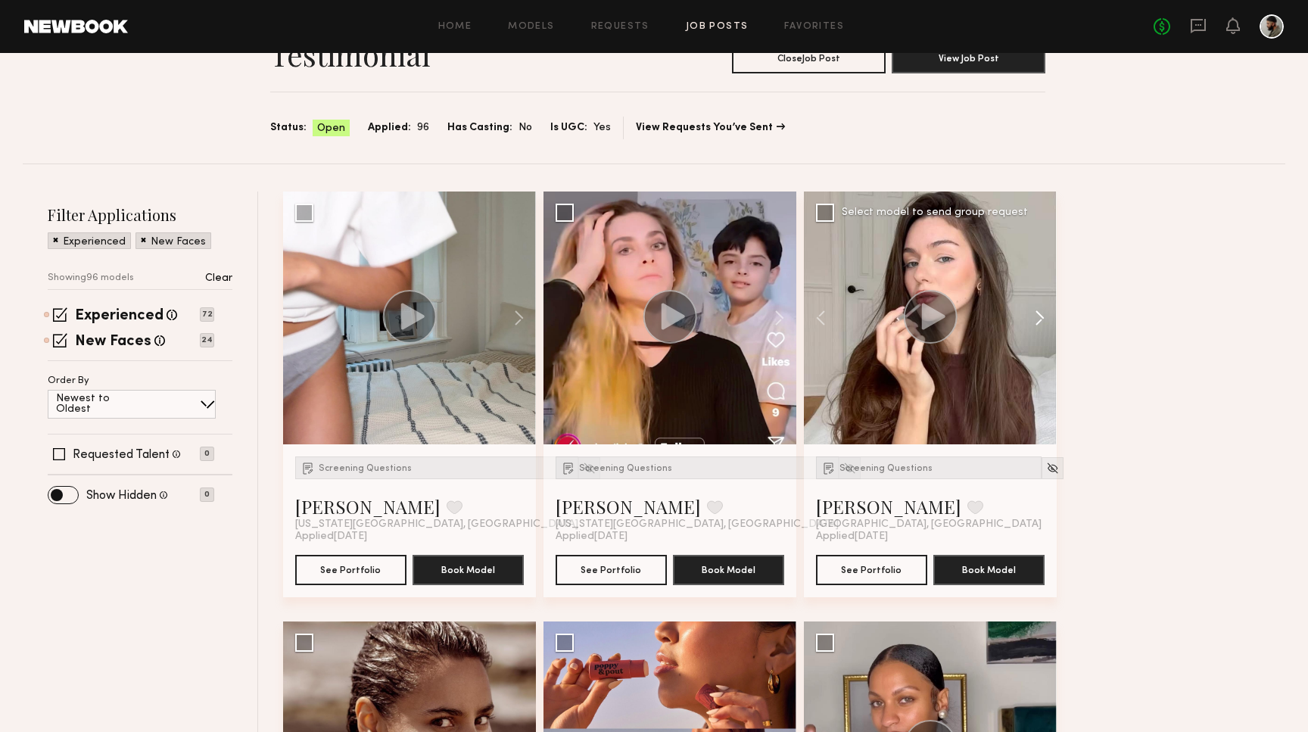
click at [1042, 316] on button at bounding box center [1033, 318] width 48 height 253
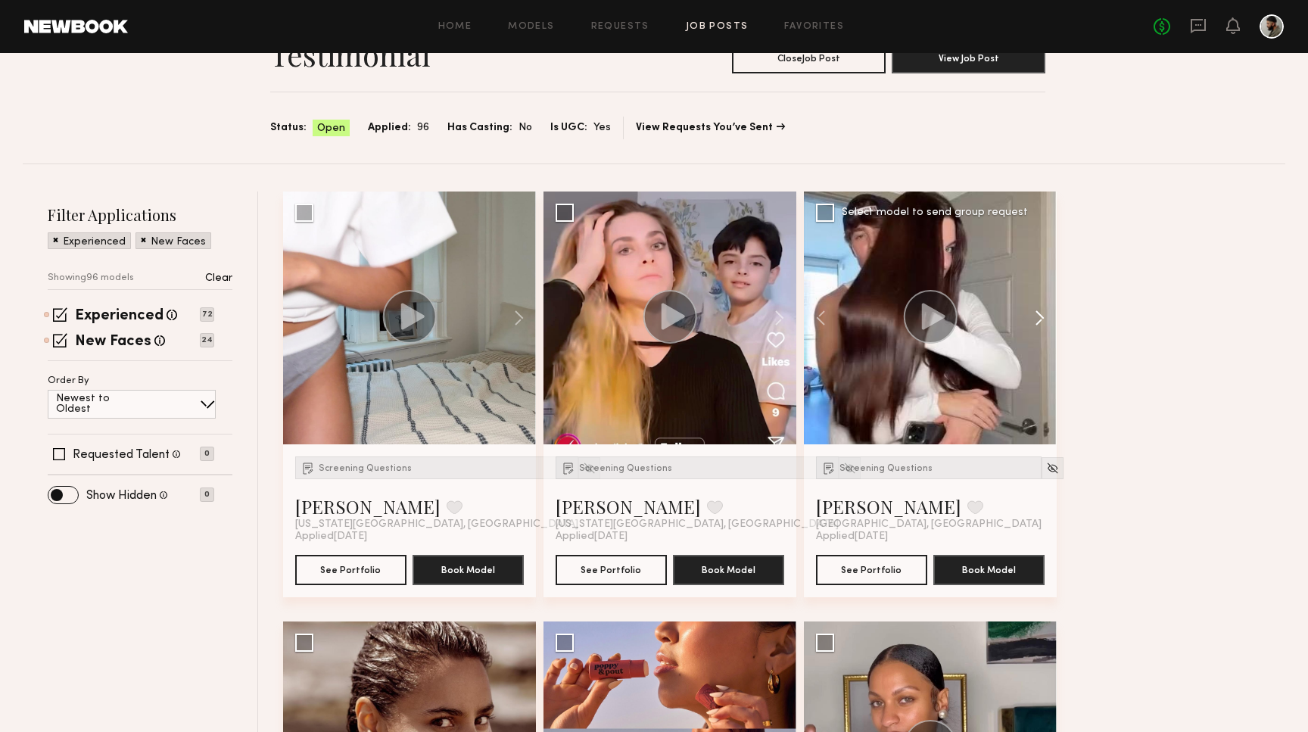
click at [1042, 316] on button at bounding box center [1033, 318] width 48 height 253
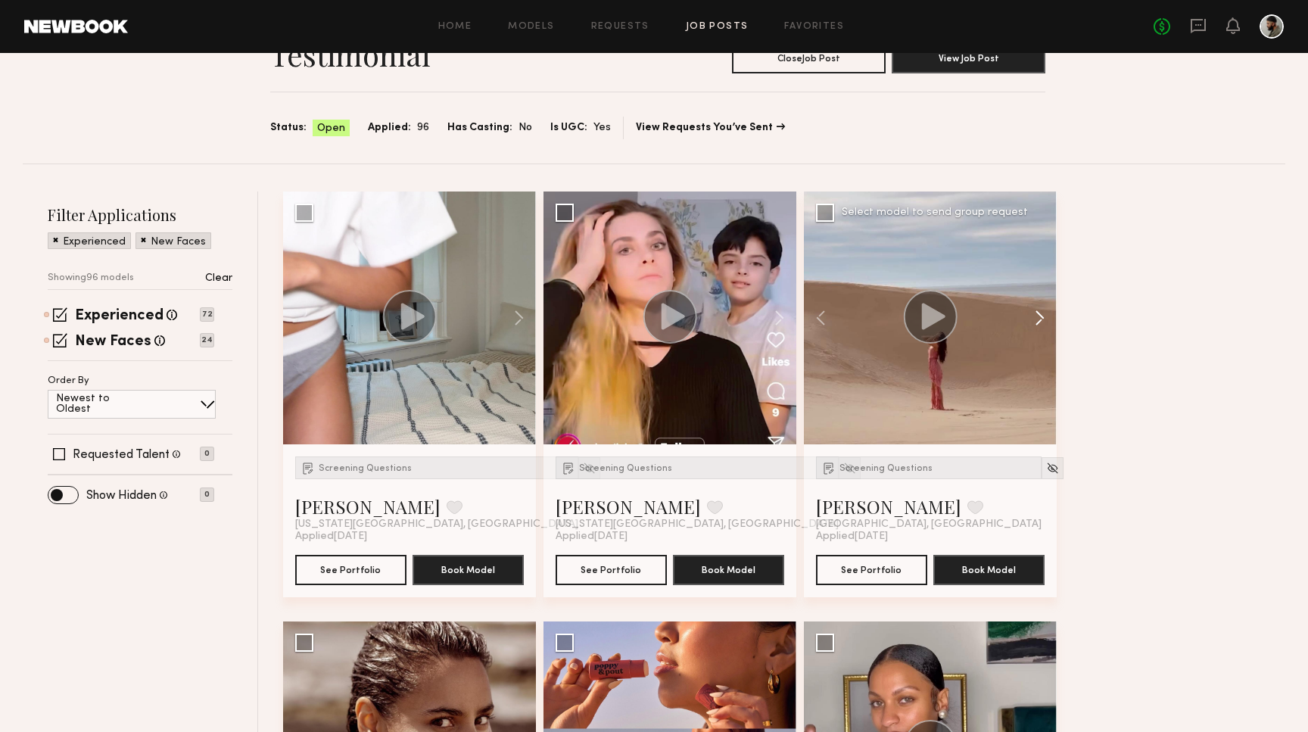
click at [1042, 316] on button at bounding box center [1033, 318] width 48 height 253
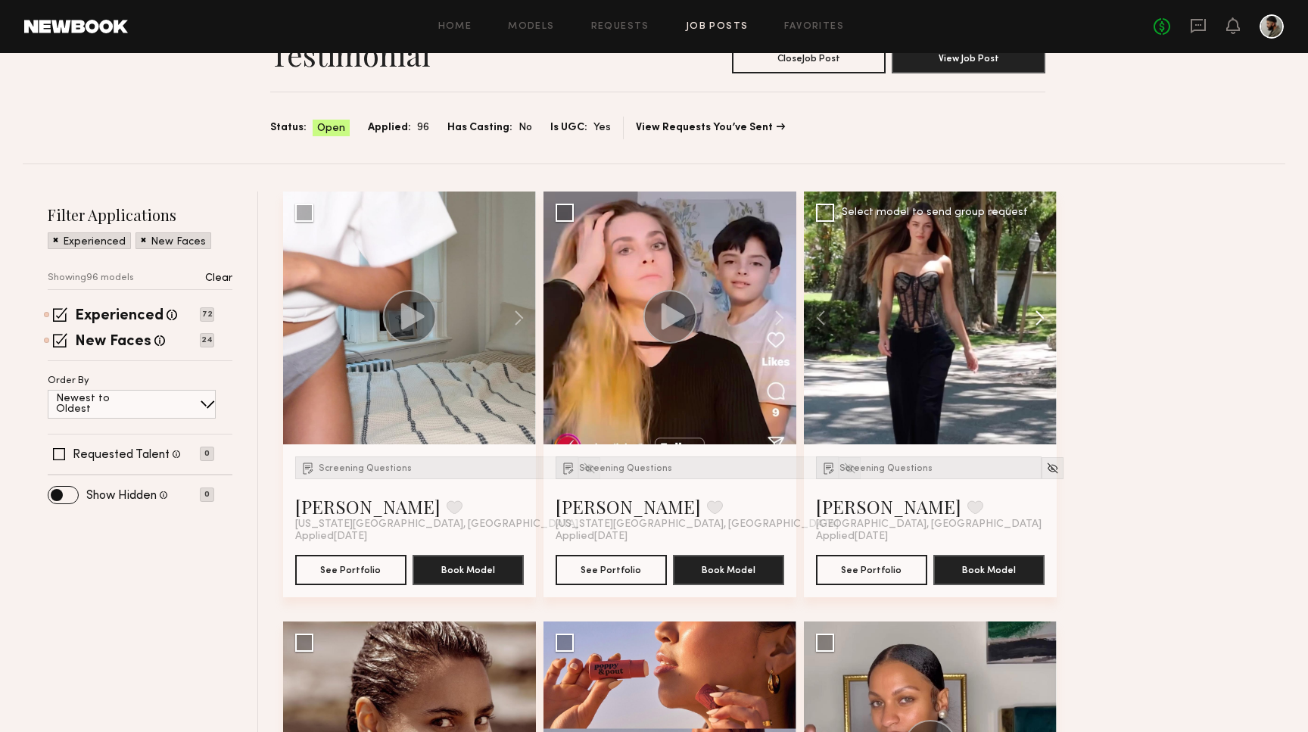
click at [1042, 316] on button at bounding box center [1033, 318] width 48 height 253
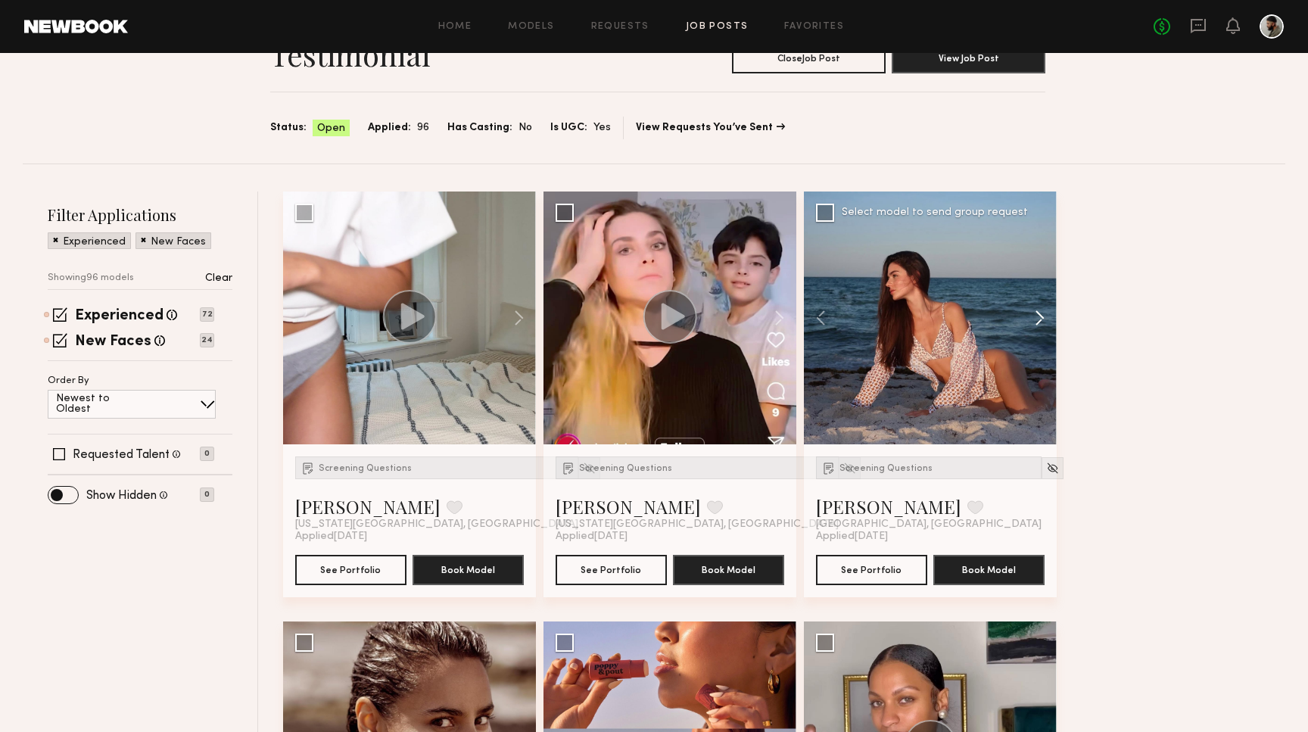
click at [1042, 316] on button at bounding box center [1033, 318] width 48 height 253
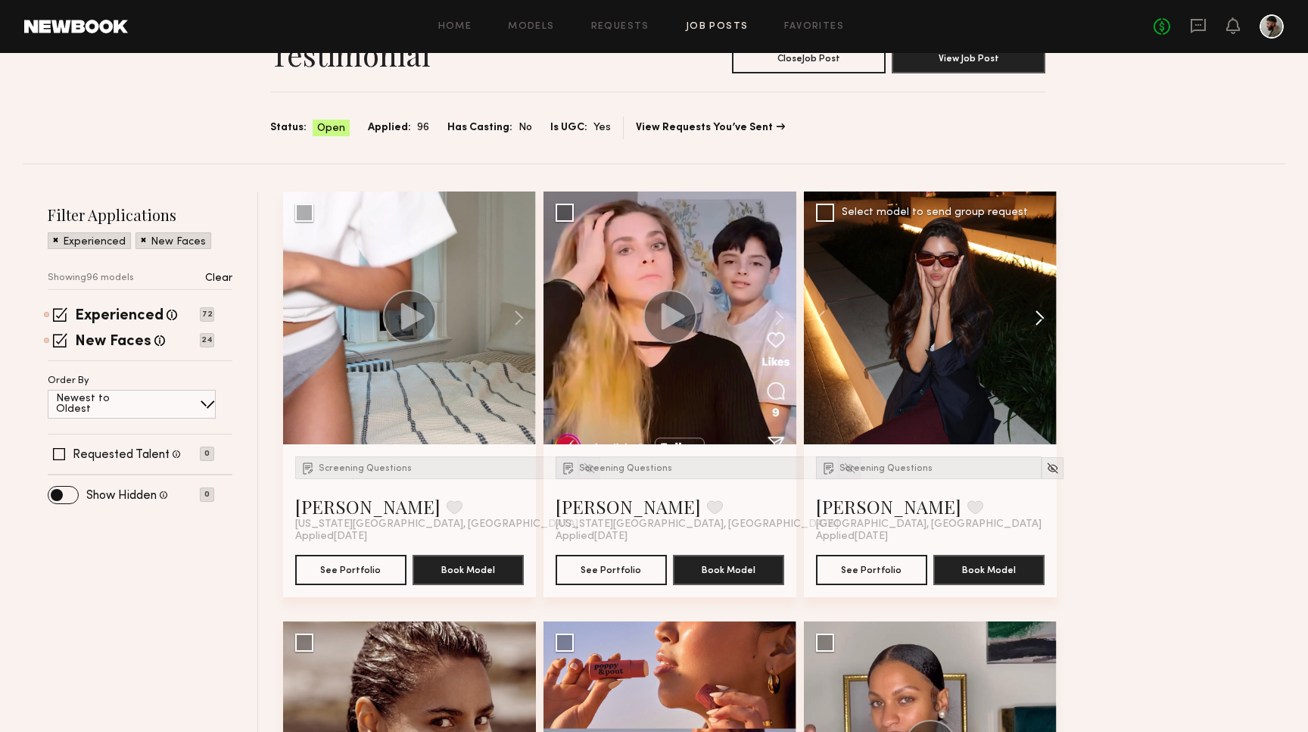
click at [1042, 316] on button at bounding box center [1033, 318] width 48 height 253
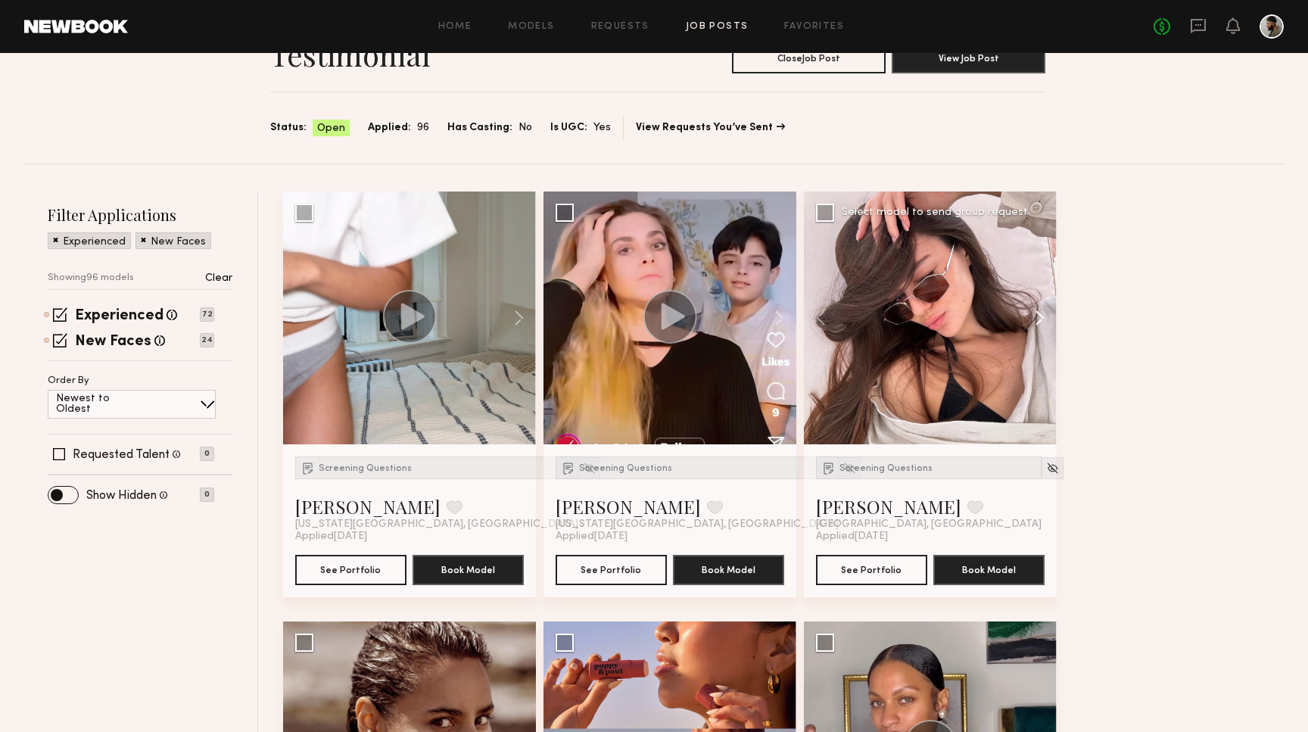
click at [1042, 316] on button at bounding box center [1033, 318] width 48 height 253
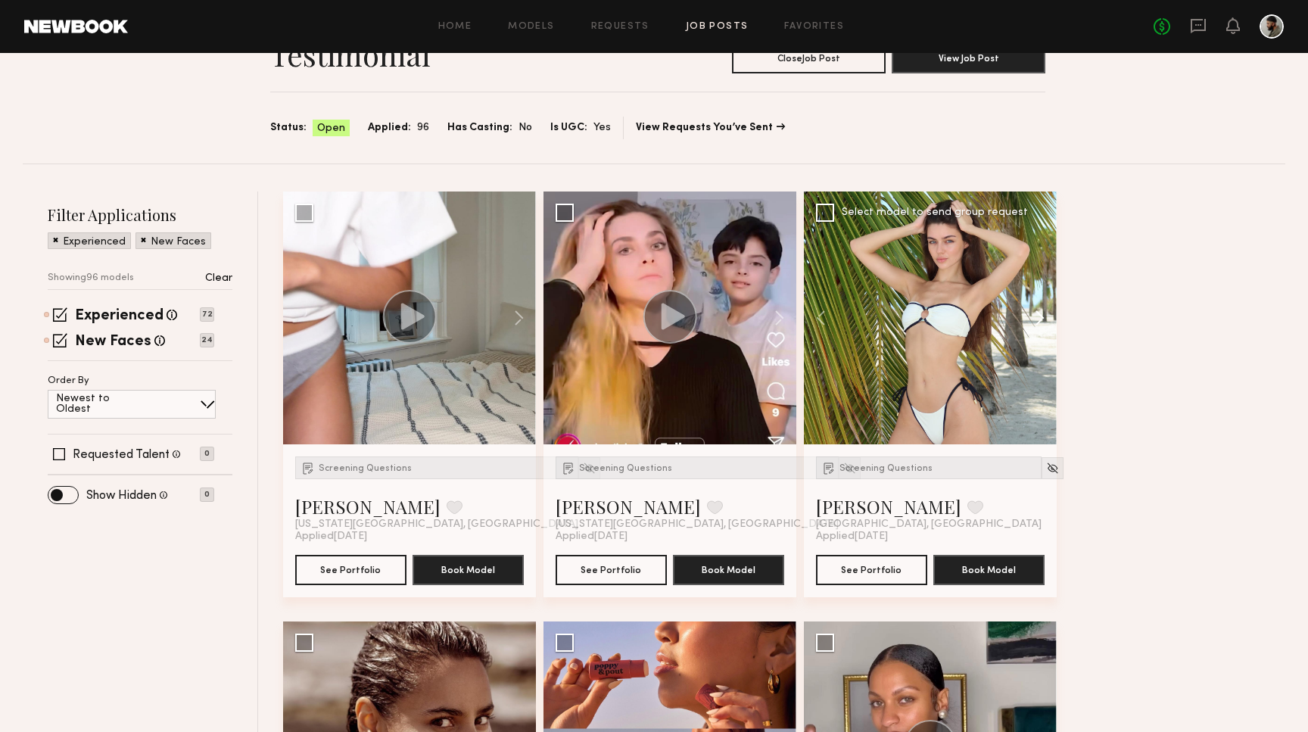
click at [1042, 316] on button at bounding box center [1033, 318] width 48 height 253
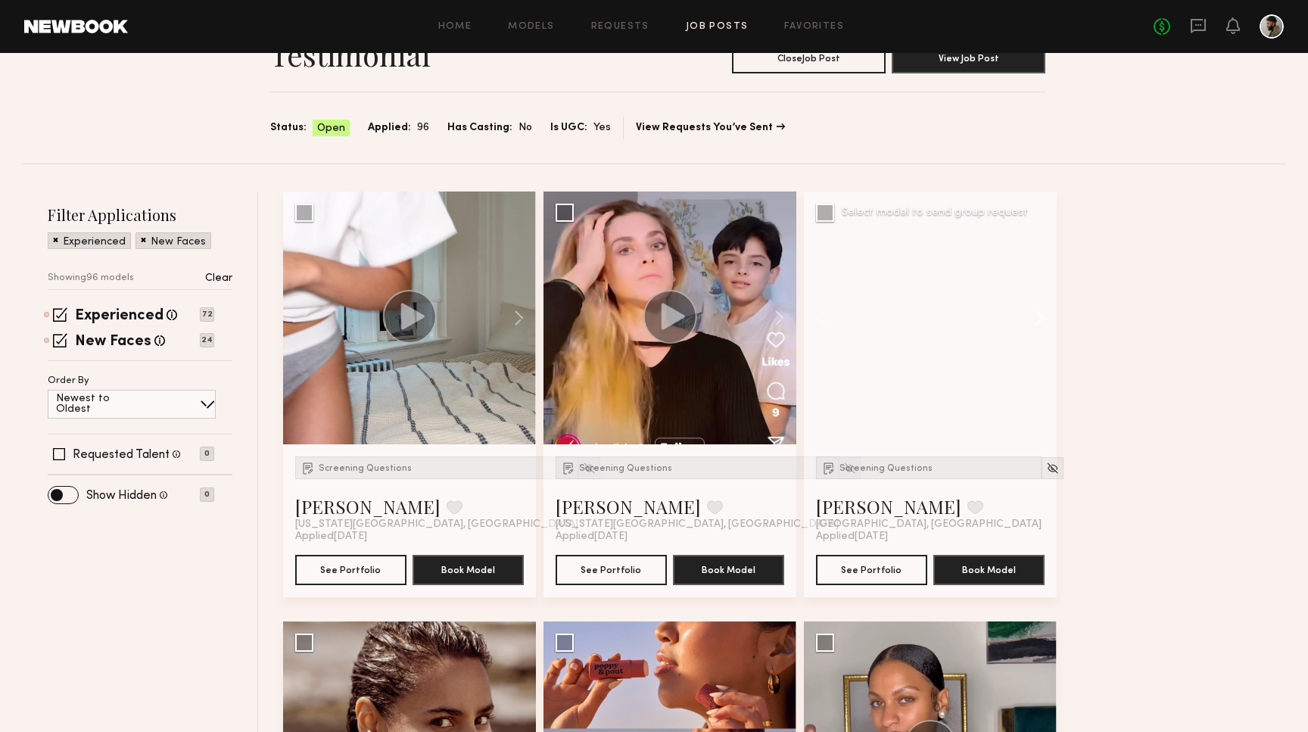
click at [1042, 316] on button at bounding box center [1033, 318] width 48 height 253
click at [1042, 316] on div at bounding box center [930, 318] width 253 height 253
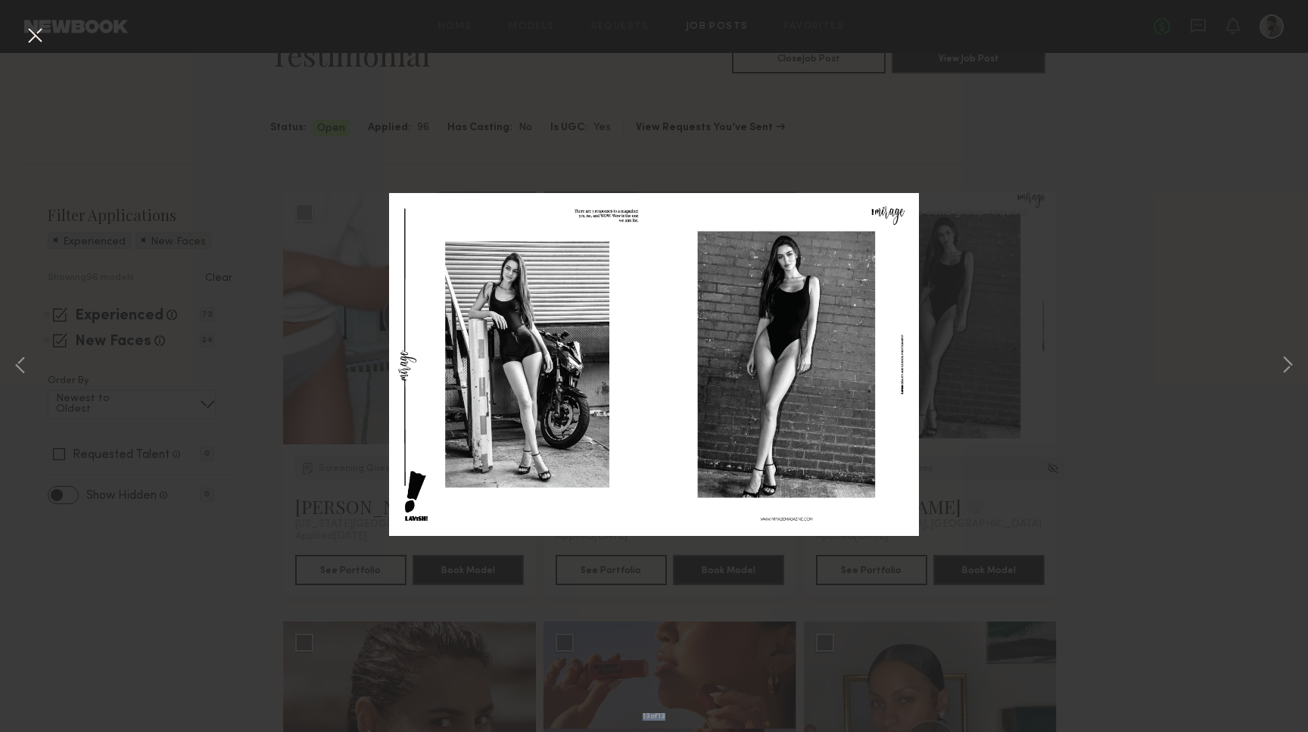
click at [1042, 316] on div "13 of 13" at bounding box center [654, 366] width 1308 height 732
click at [1260, 318] on div "13 of 13" at bounding box center [654, 366] width 1308 height 732
click at [1261, 357] on div "13 of 13" at bounding box center [654, 366] width 1308 height 732
click at [1278, 366] on div "13 of 13" at bounding box center [654, 366] width 1308 height 732
click at [1280, 363] on button at bounding box center [1288, 366] width 18 height 586
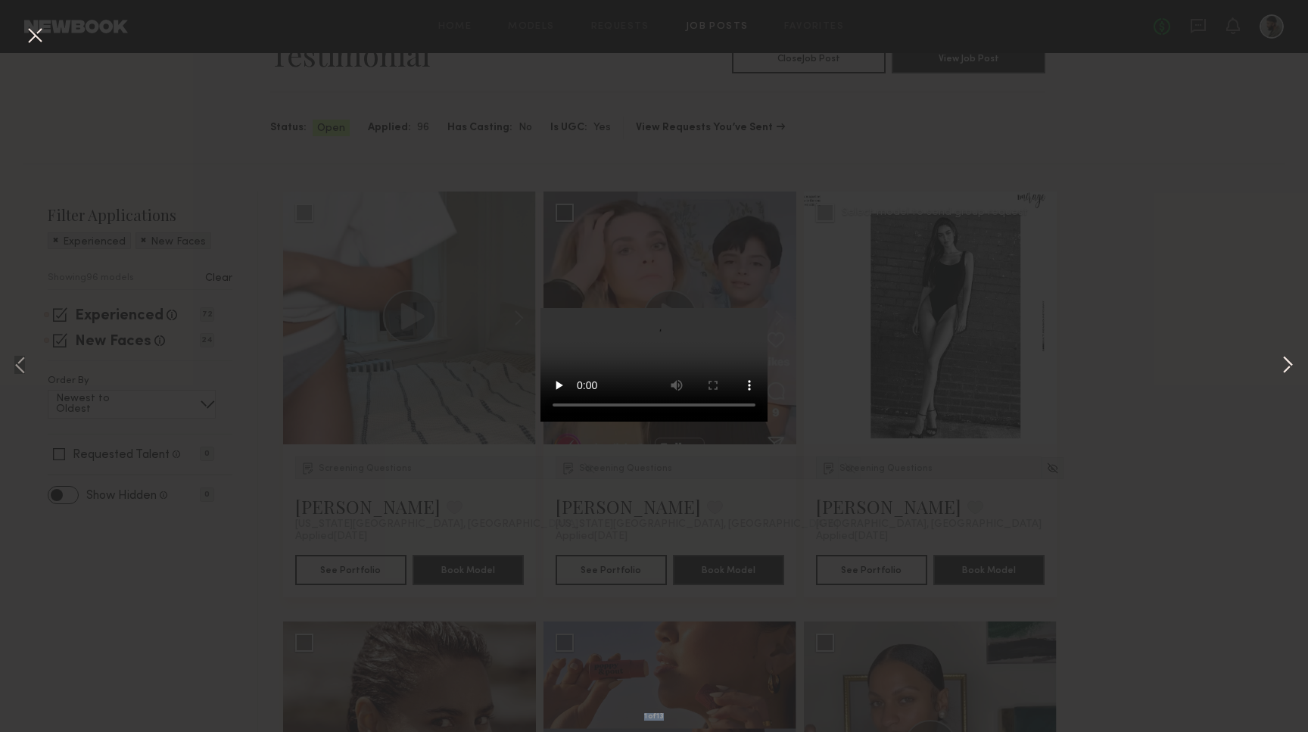
click at [1280, 363] on button at bounding box center [1288, 366] width 18 height 586
click at [731, 422] on video at bounding box center [654, 365] width 227 height 114
click at [1287, 366] on button at bounding box center [1288, 366] width 18 height 586
click at [640, 422] on video at bounding box center [654, 365] width 227 height 114
click at [1271, 367] on div "3 of 13" at bounding box center [654, 366] width 1308 height 732
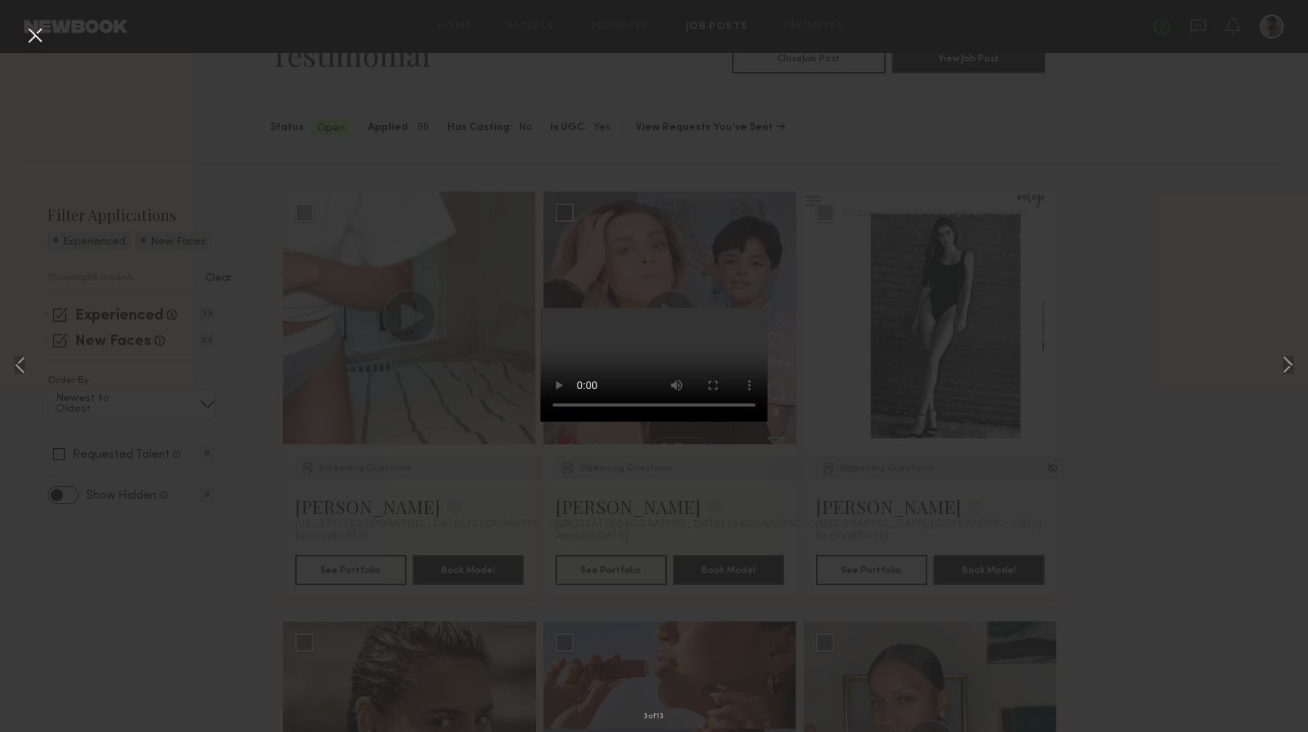
click at [1300, 363] on div "3 of 13" at bounding box center [654, 366] width 1308 height 732
click at [1287, 363] on button at bounding box center [1288, 366] width 18 height 586
click at [39, 33] on button at bounding box center [35, 36] width 24 height 27
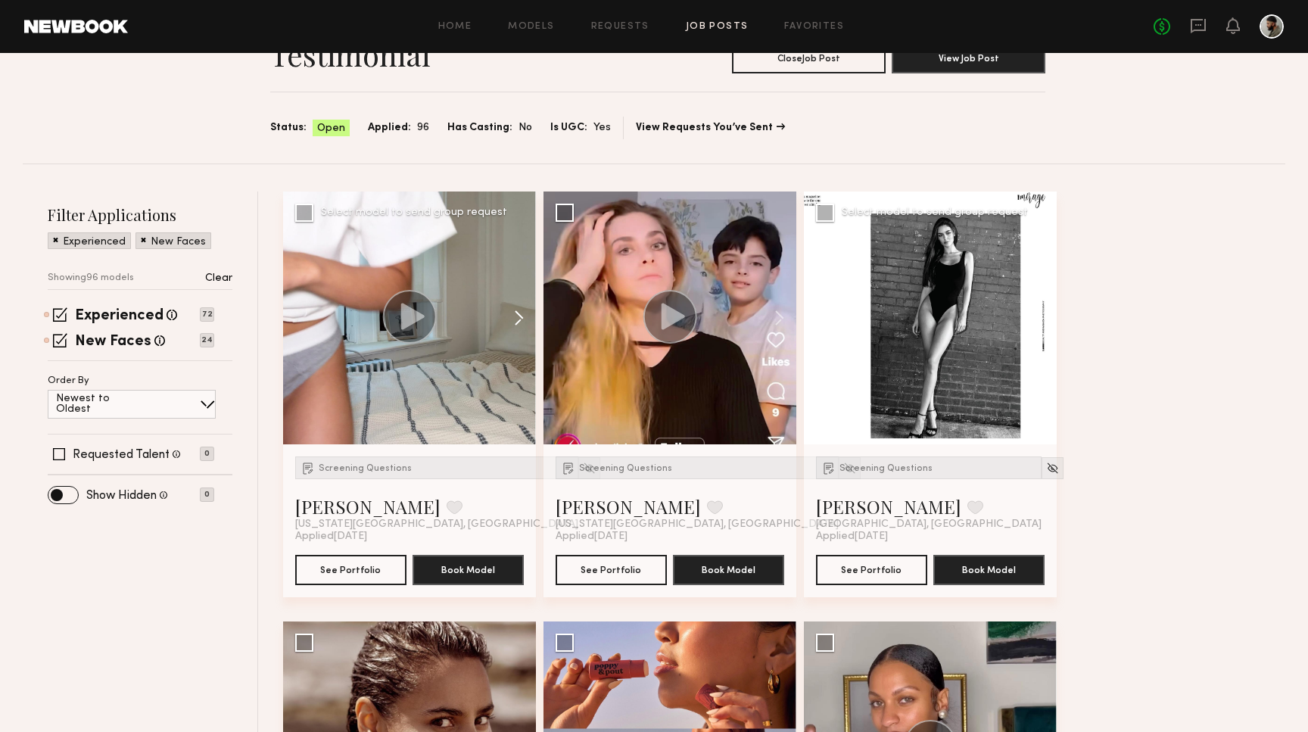
click at [526, 316] on button at bounding box center [512, 318] width 48 height 253
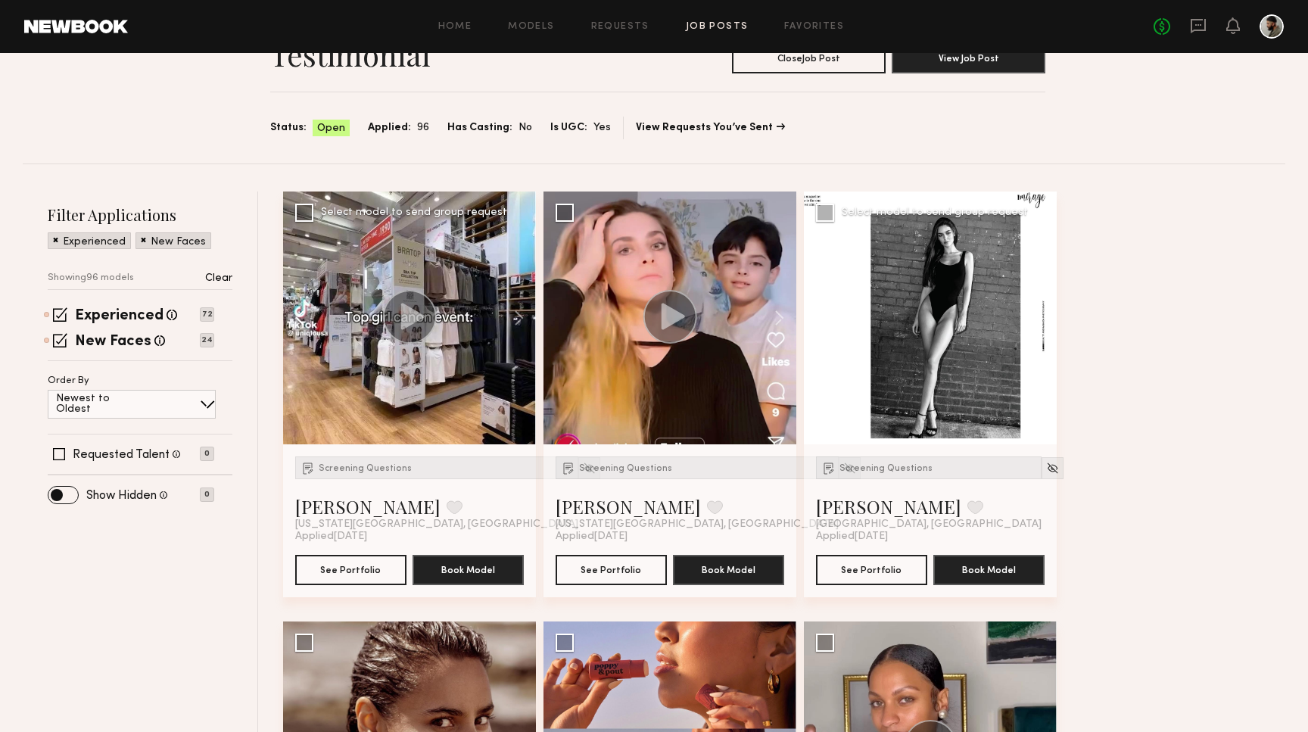
click at [301, 326] on button at bounding box center [307, 318] width 48 height 253
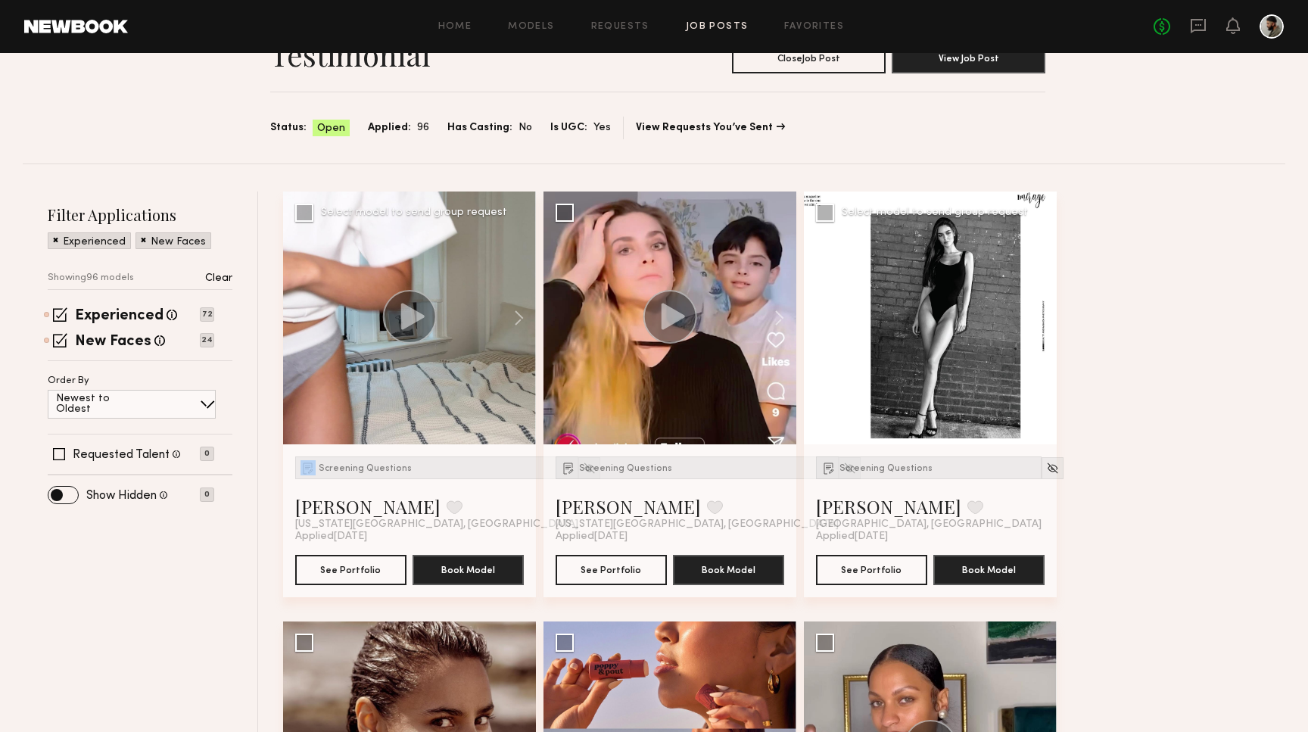
click at [383, 327] on icon at bounding box center [409, 317] width 55 height 54
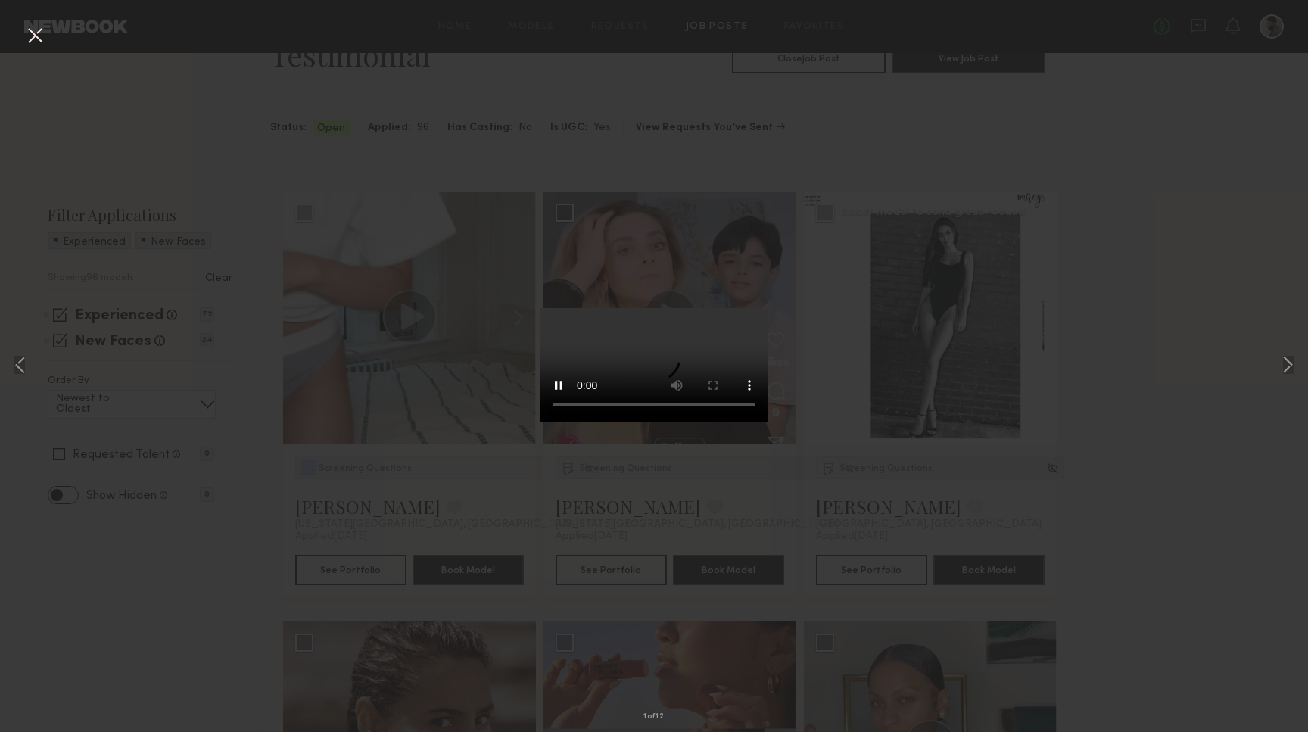
click at [729, 422] on video at bounding box center [654, 365] width 227 height 114
click at [35, 41] on button at bounding box center [35, 36] width 24 height 27
